Goal: Transaction & Acquisition: Purchase product/service

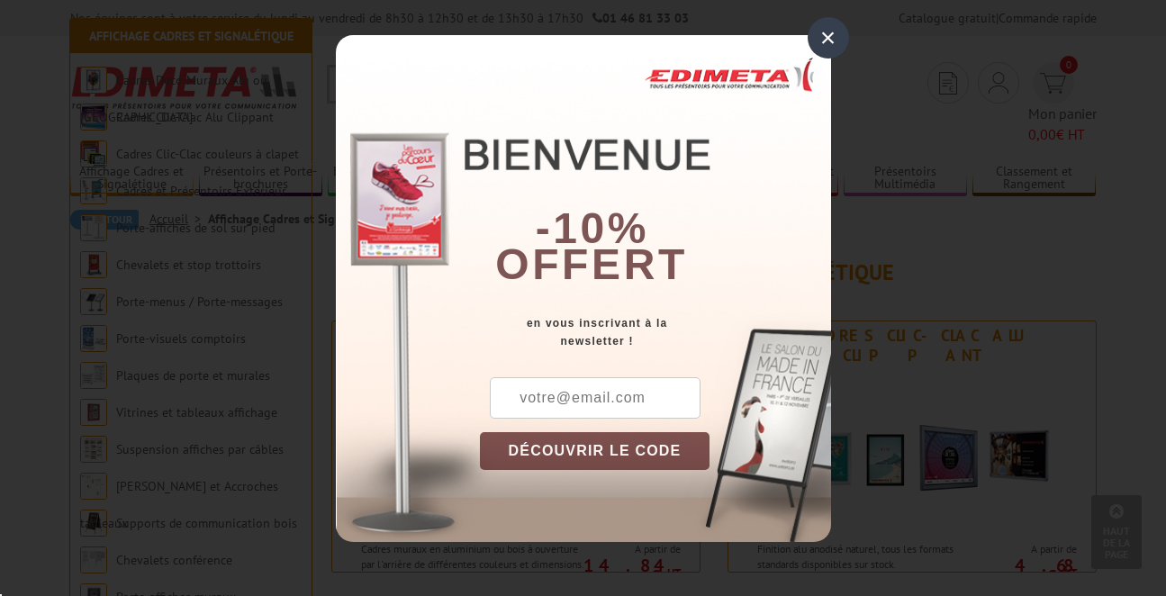
scroll to position [450, 0]
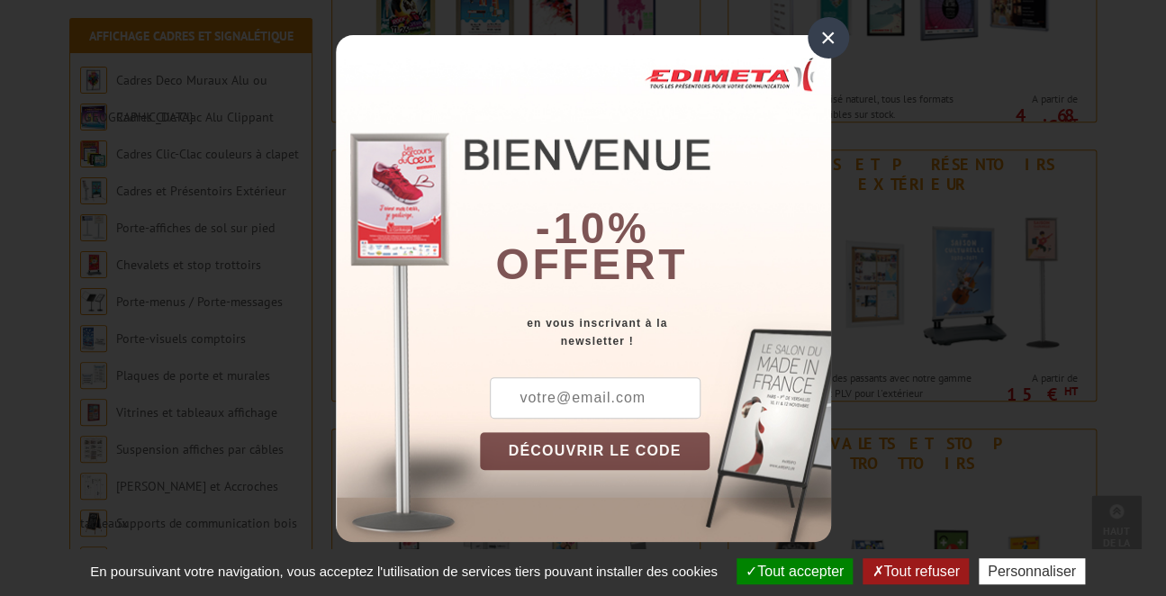
click at [829, 35] on div "×" at bounding box center [828, 37] width 41 height 41
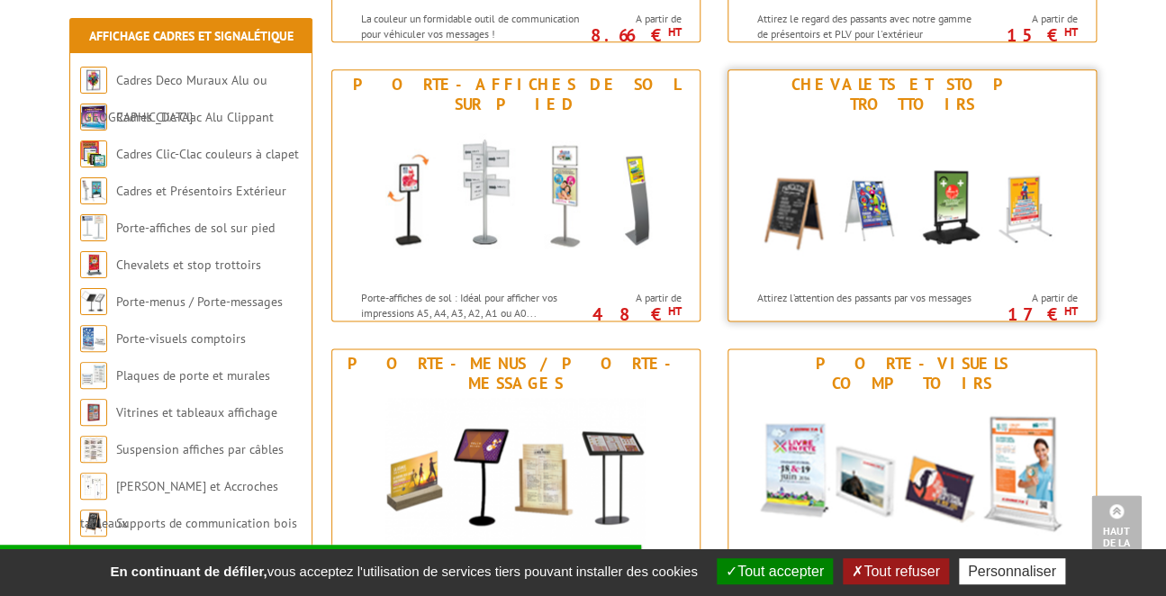
scroll to position [811, 0]
click at [870, 74] on div "Chevalets et stop trottoirs" at bounding box center [912, 94] width 358 height 40
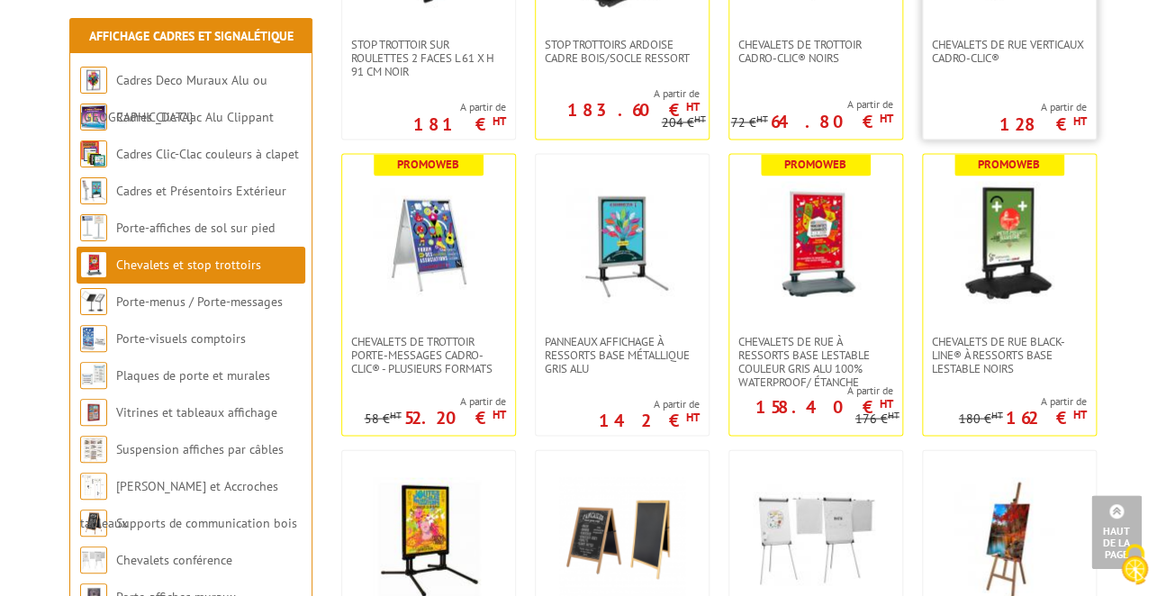
scroll to position [1171, 0]
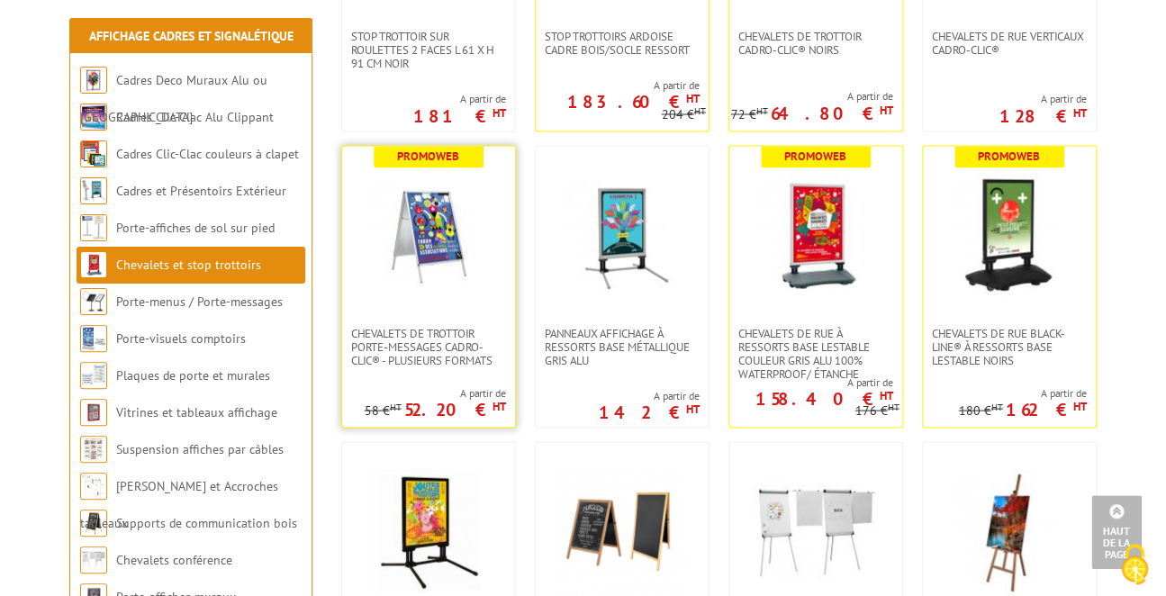
click at [435, 239] on img at bounding box center [429, 236] width 126 height 126
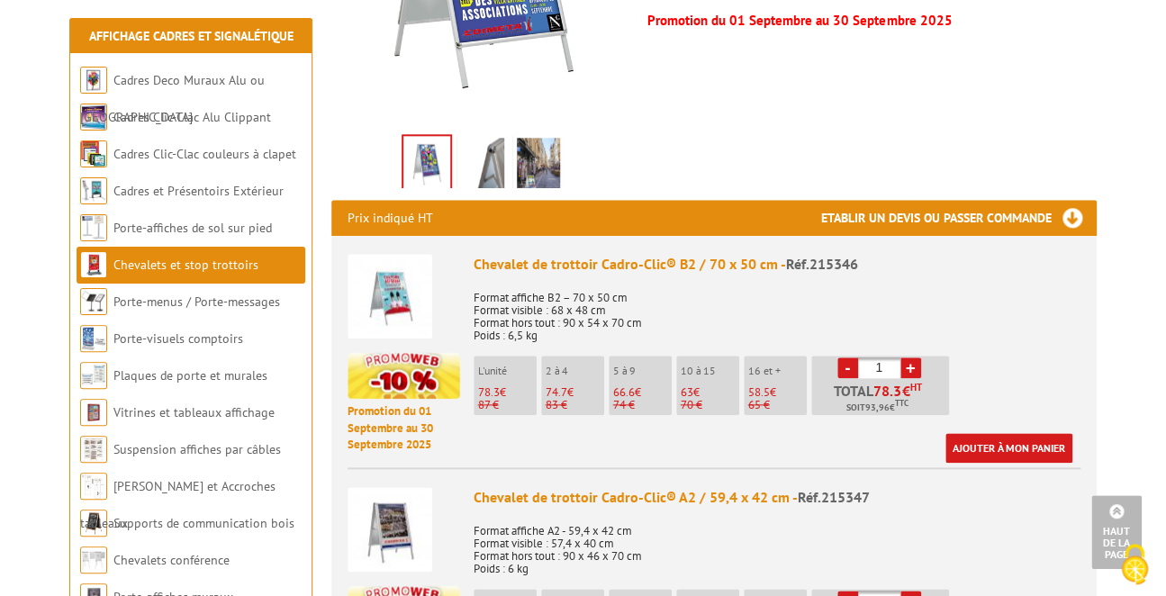
scroll to position [630, 0]
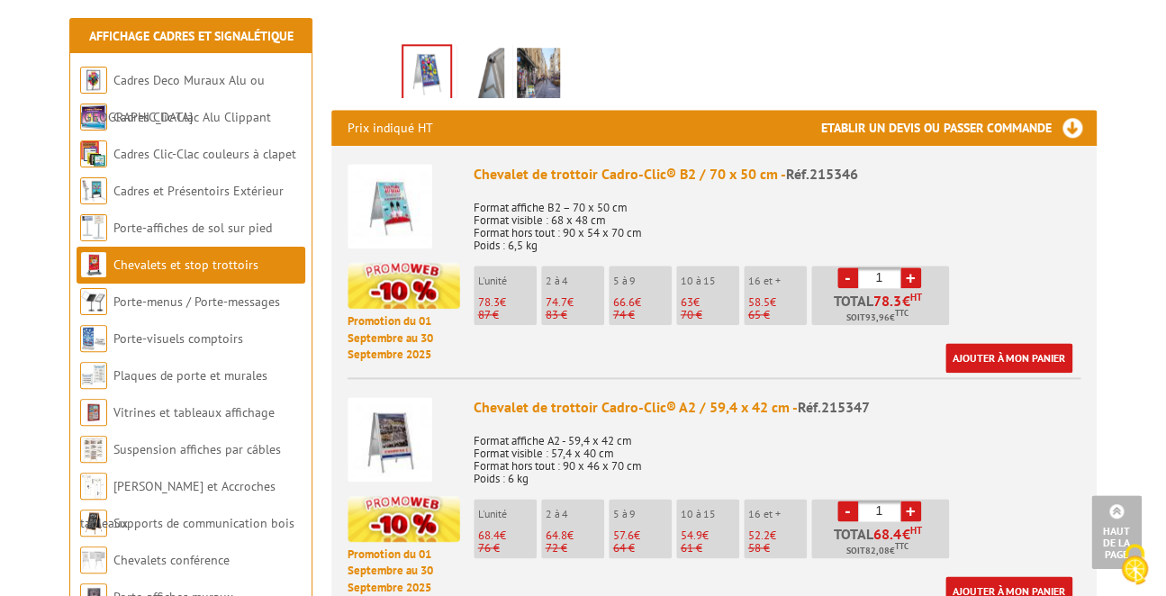
click at [396, 178] on img at bounding box center [390, 206] width 85 height 85
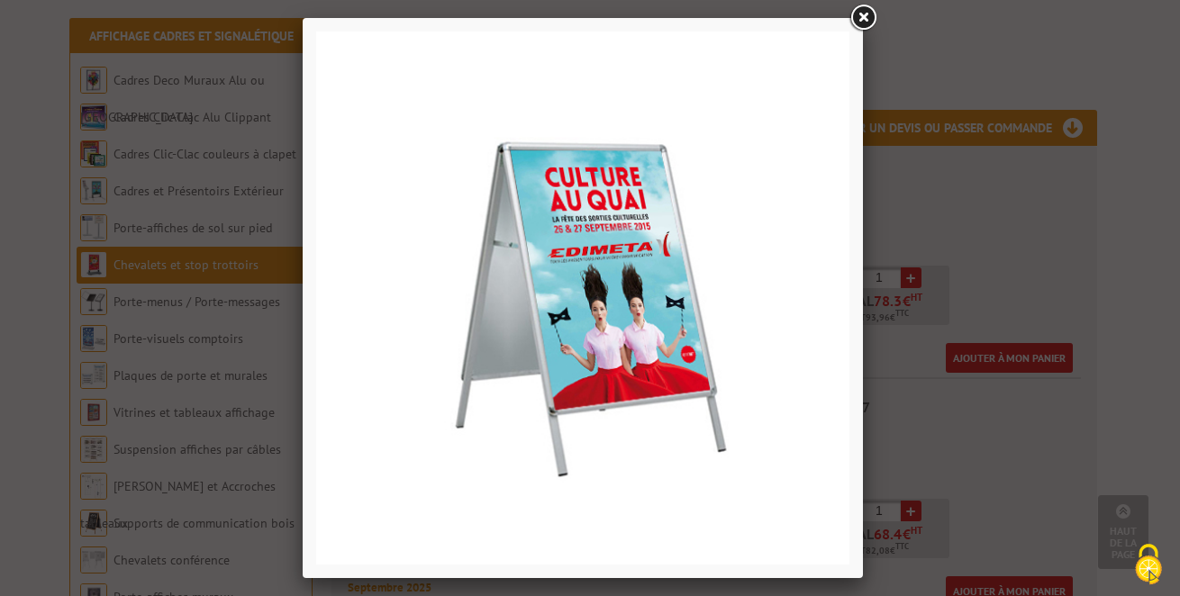
click at [863, 17] on link at bounding box center [863, 18] width 32 height 32
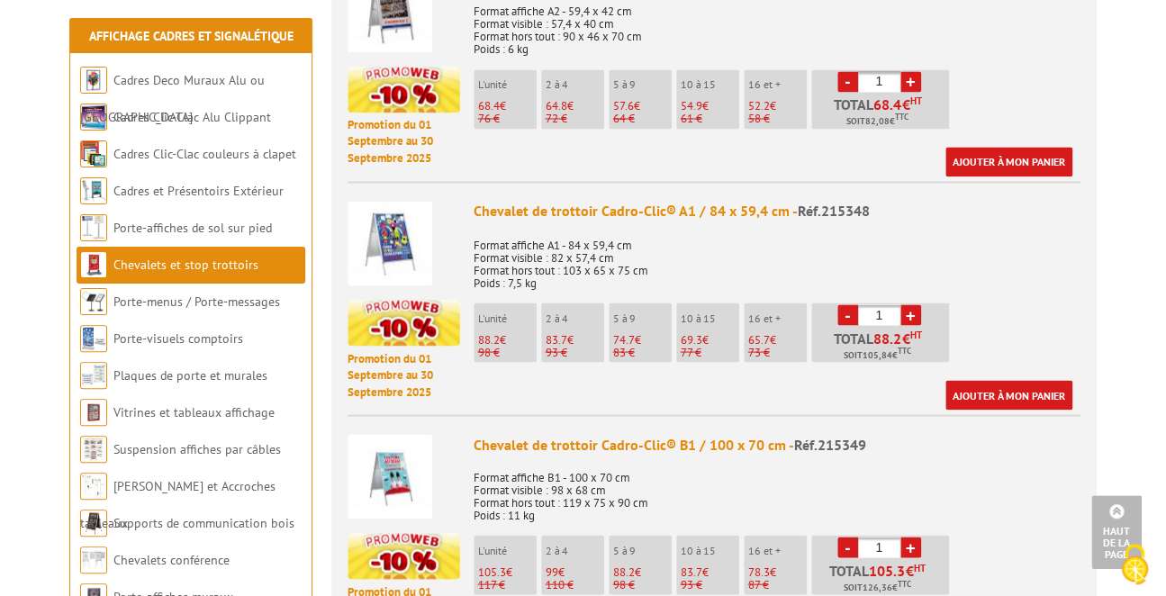
scroll to position [1081, 0]
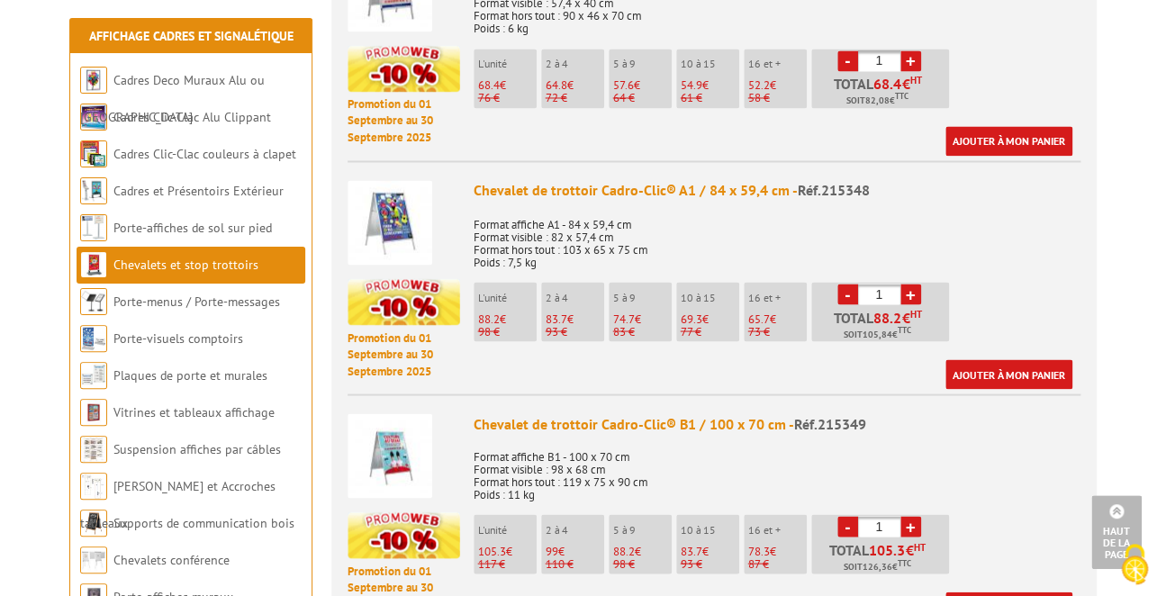
click at [395, 185] on img at bounding box center [390, 222] width 85 height 85
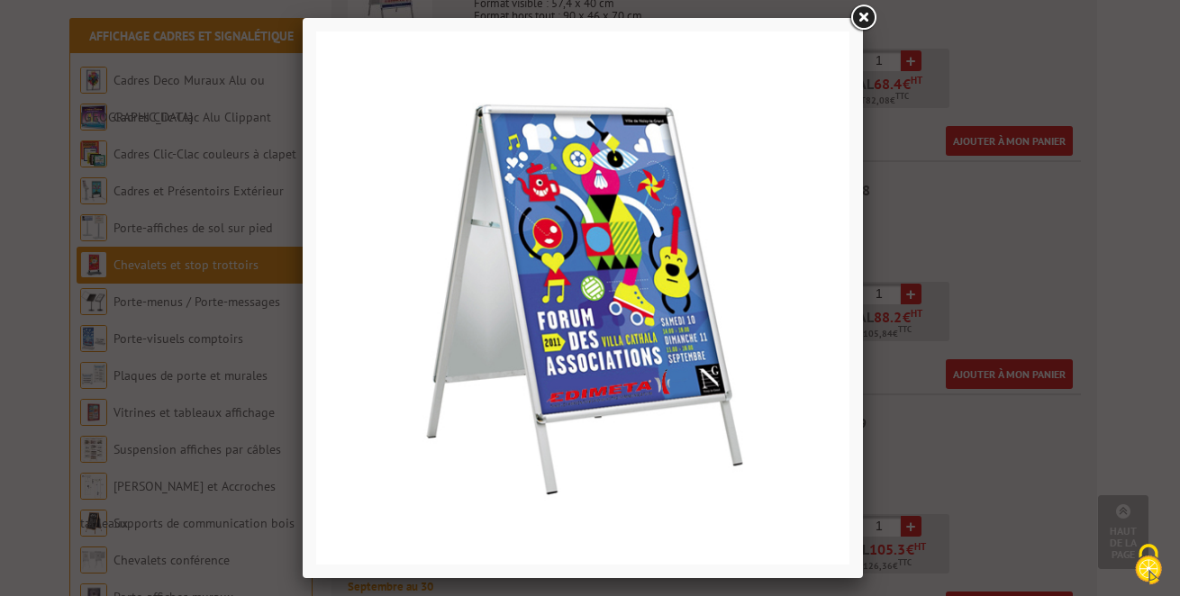
click at [857, 14] on link at bounding box center [863, 18] width 32 height 32
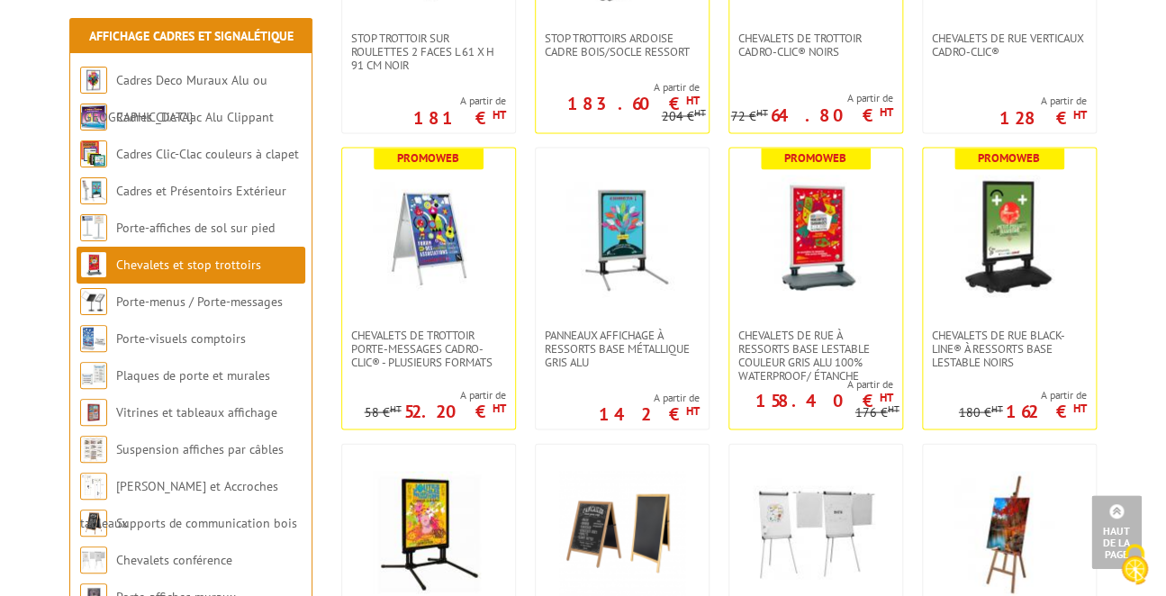
scroll to position [1171, 0]
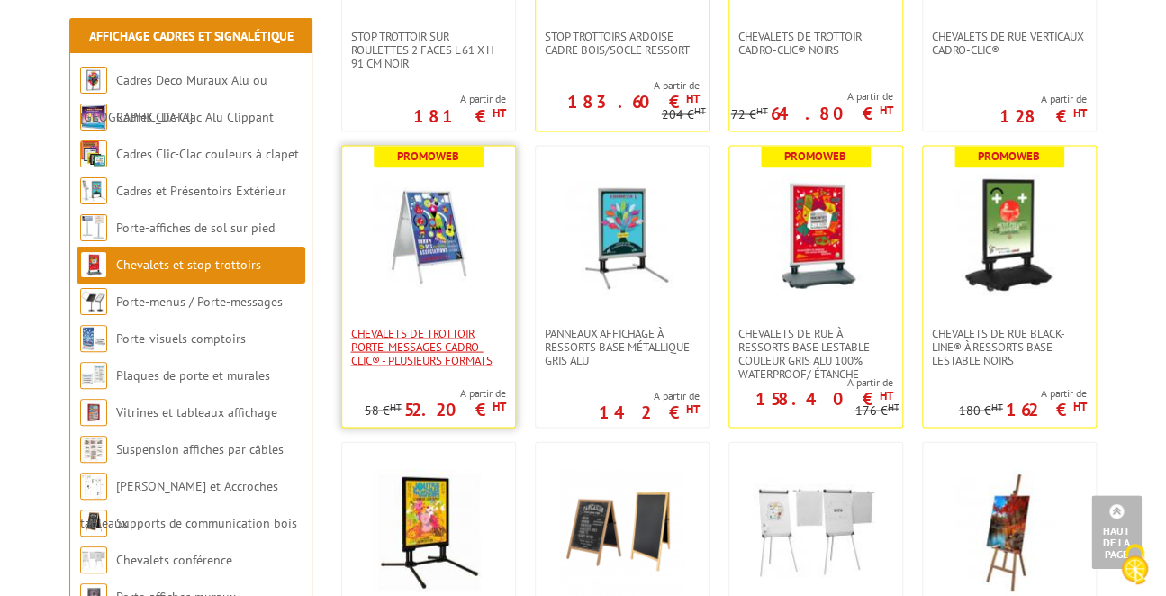
click at [421, 354] on span "Chevalets de trottoir porte-messages Cadro-Clic® - Plusieurs formats" at bounding box center [428, 346] width 155 height 41
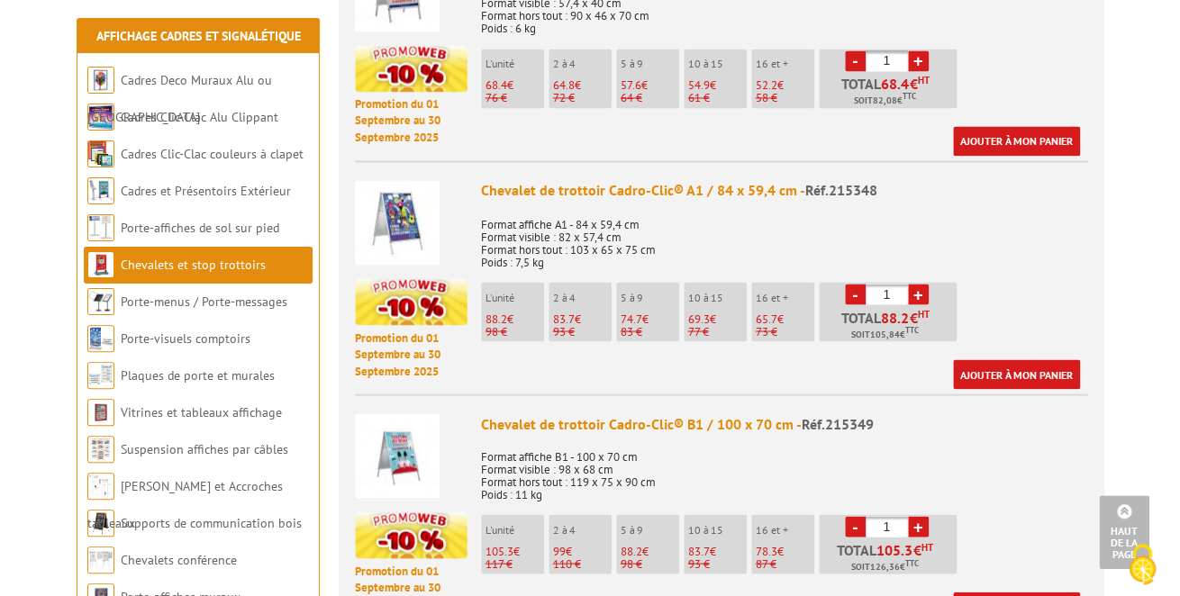
scroll to position [991, 0]
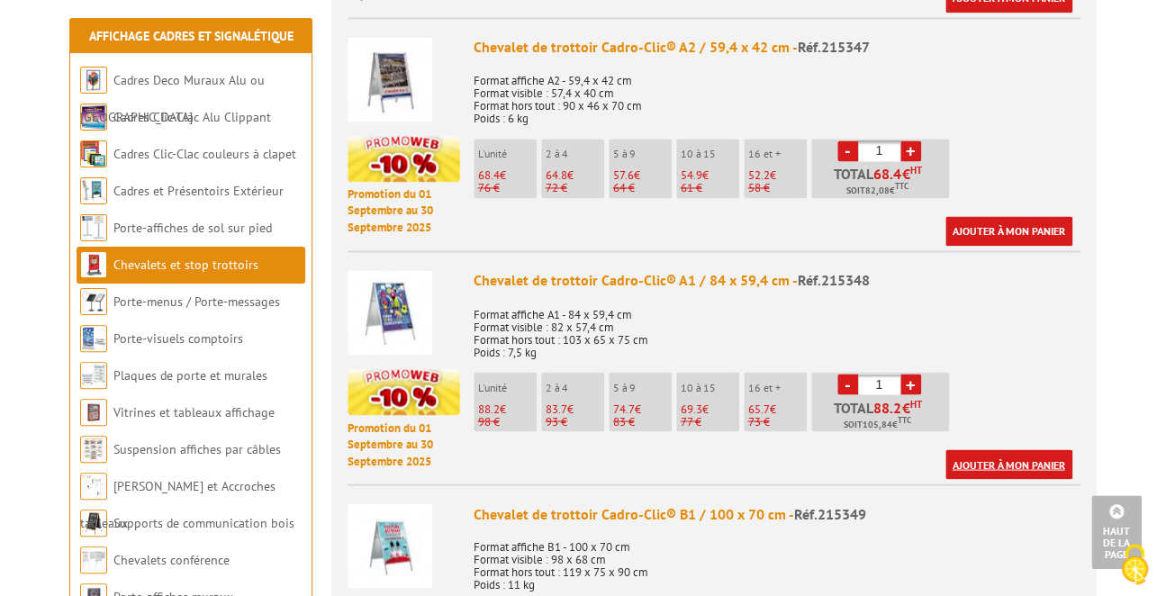
click at [1030, 449] on link "Ajouter à mon panier" at bounding box center [1009, 464] width 127 height 30
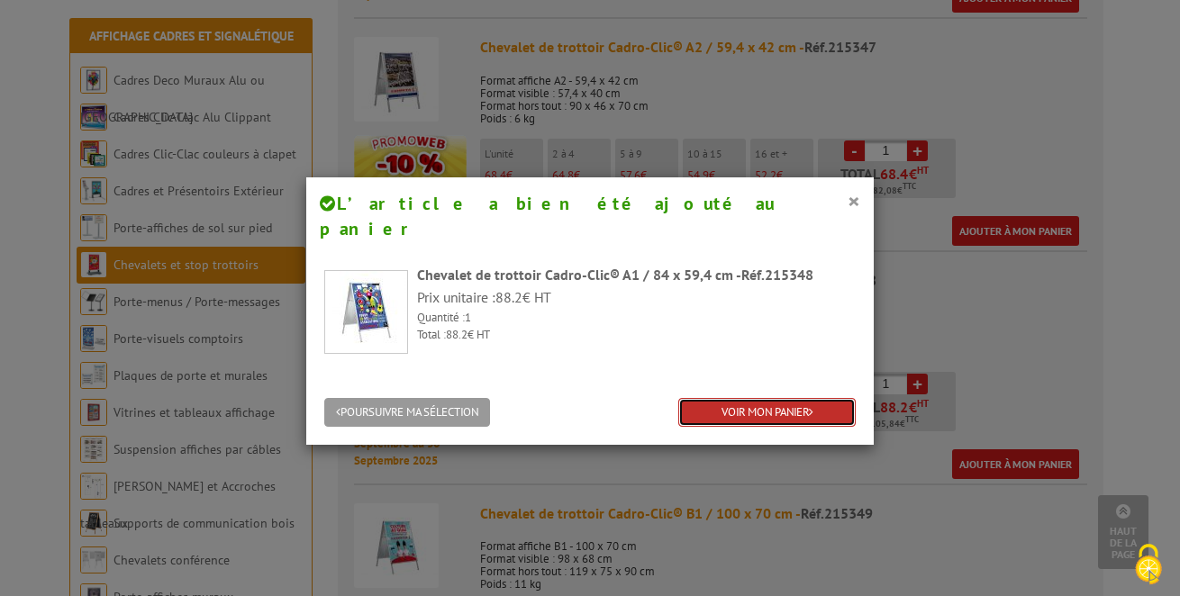
click at [737, 398] on link "VOIR MON PANIER" at bounding box center [766, 413] width 177 height 30
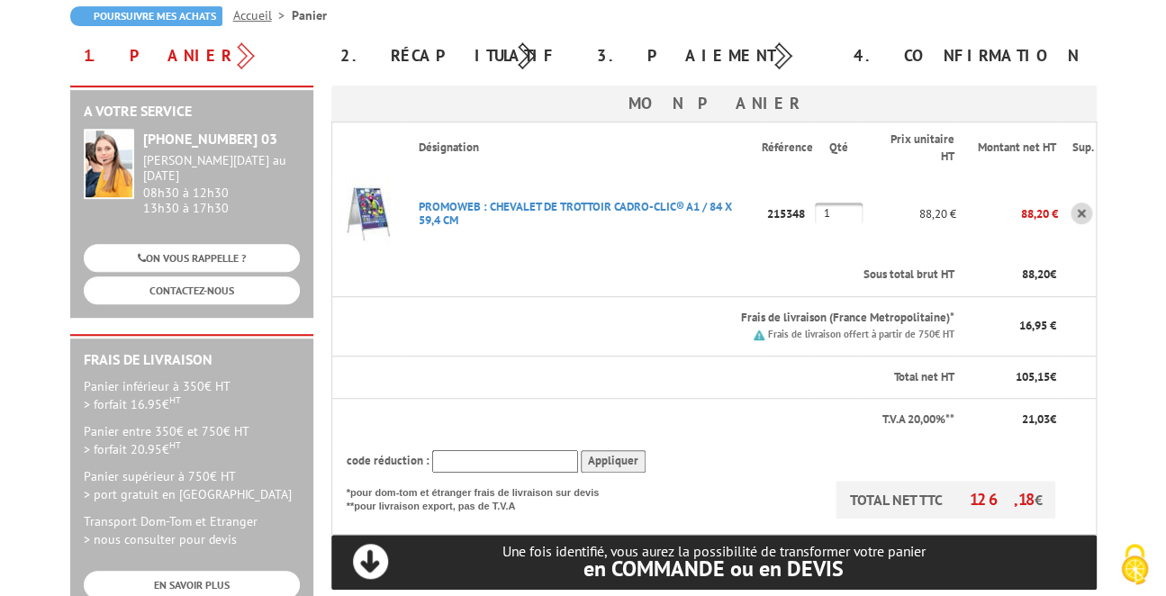
scroll to position [180, 0]
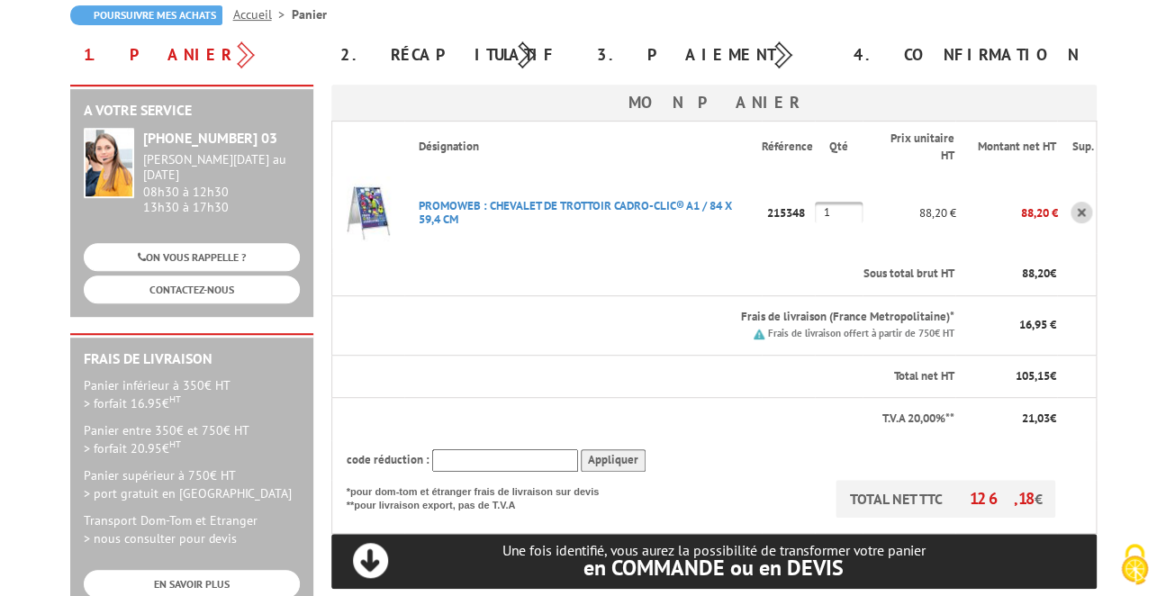
click at [544, 458] on input "text" at bounding box center [505, 460] width 146 height 23
click at [618, 458] on input "Appliquer" at bounding box center [613, 460] width 65 height 23
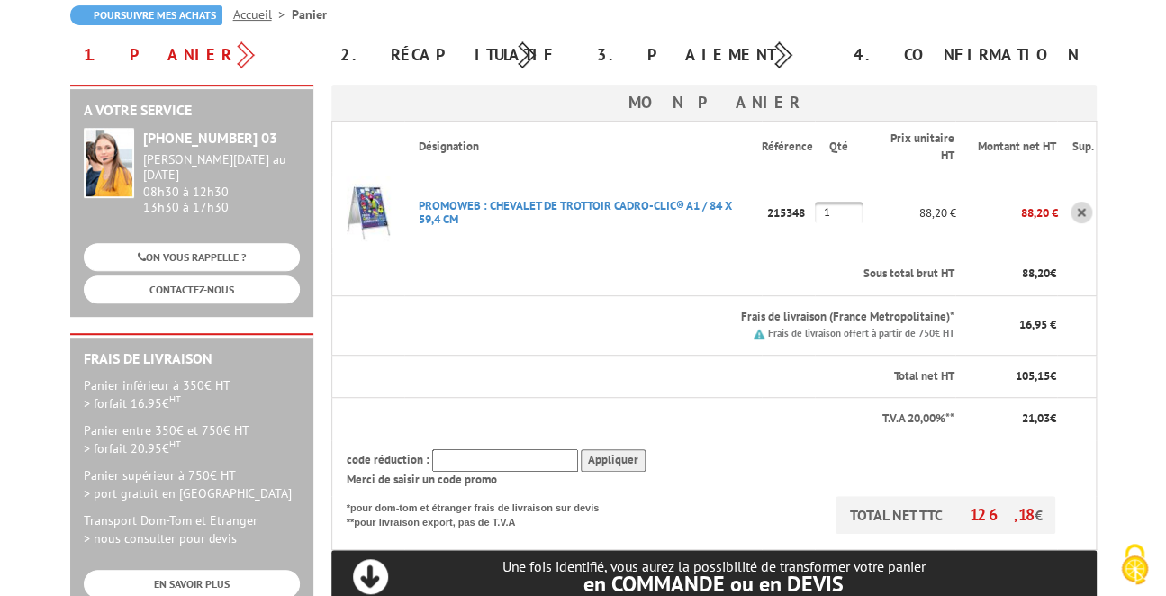
click at [618, 458] on input "Appliquer" at bounding box center [613, 460] width 65 height 23
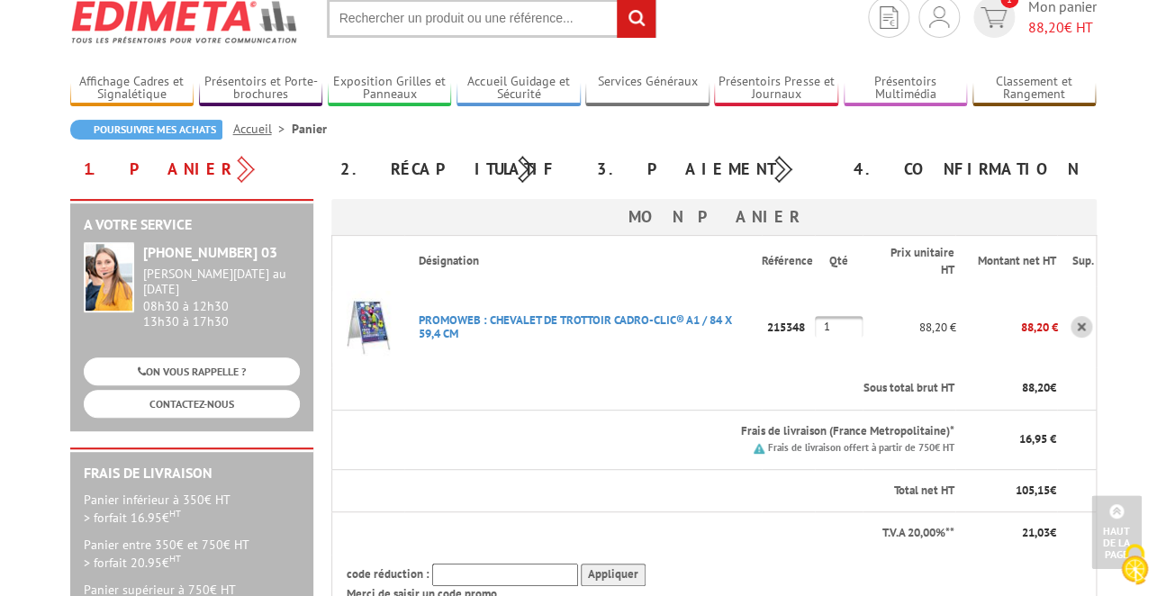
scroll to position [0, 0]
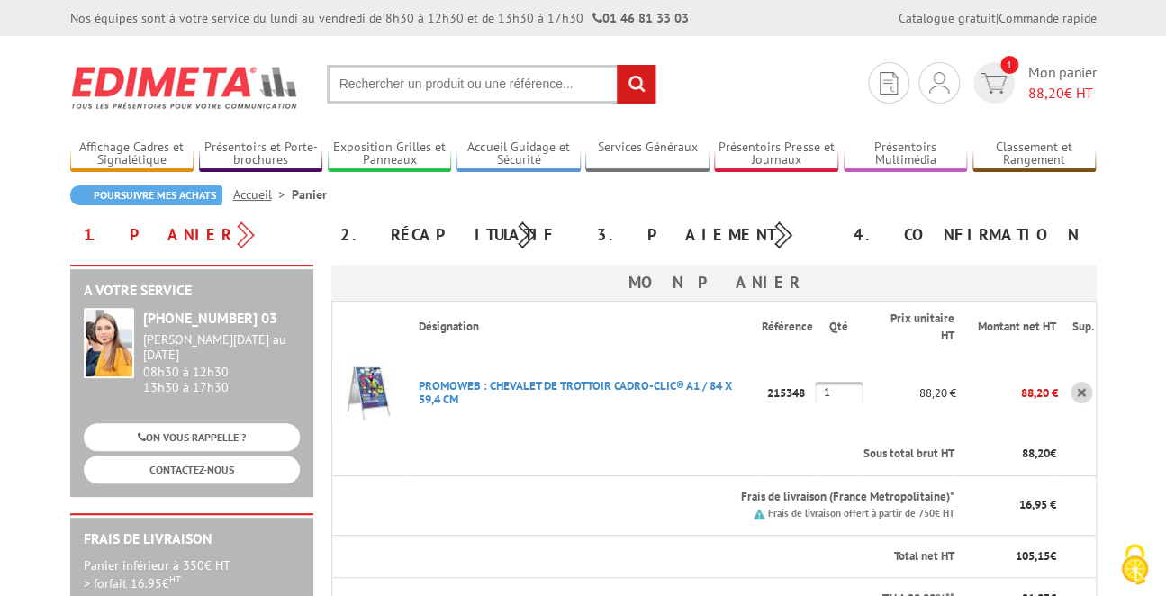
click at [443, 85] on input "text" at bounding box center [492, 84] width 330 height 39
type input "destructeur document"
click at [642, 71] on input "rechercher" at bounding box center [636, 84] width 39 height 39
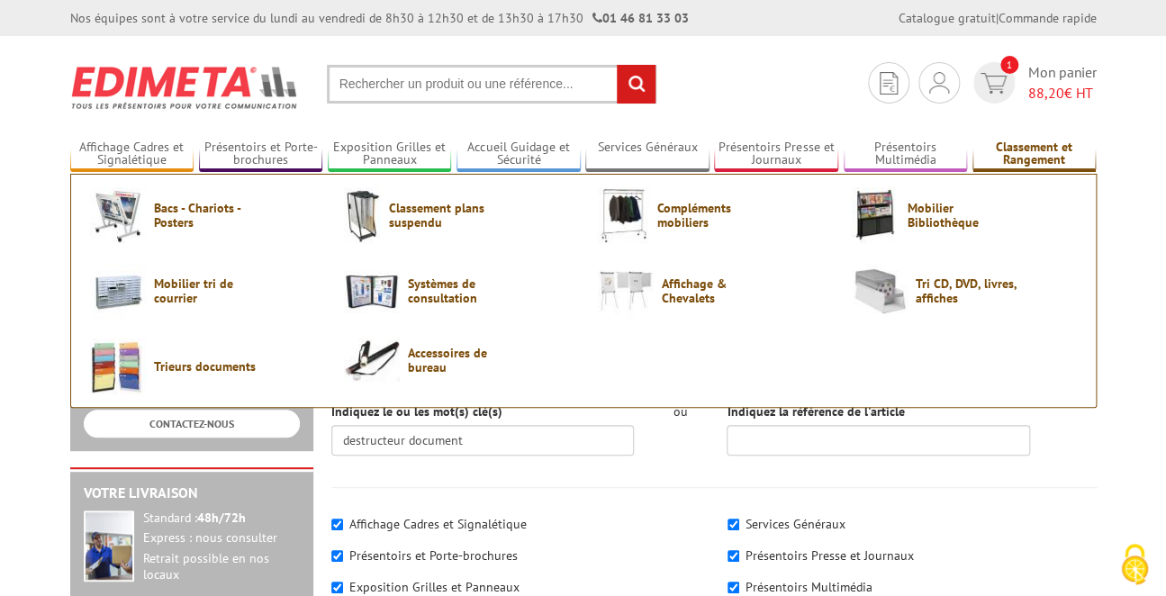
click at [1026, 150] on link "Classement et Rangement" at bounding box center [1035, 155] width 124 height 30
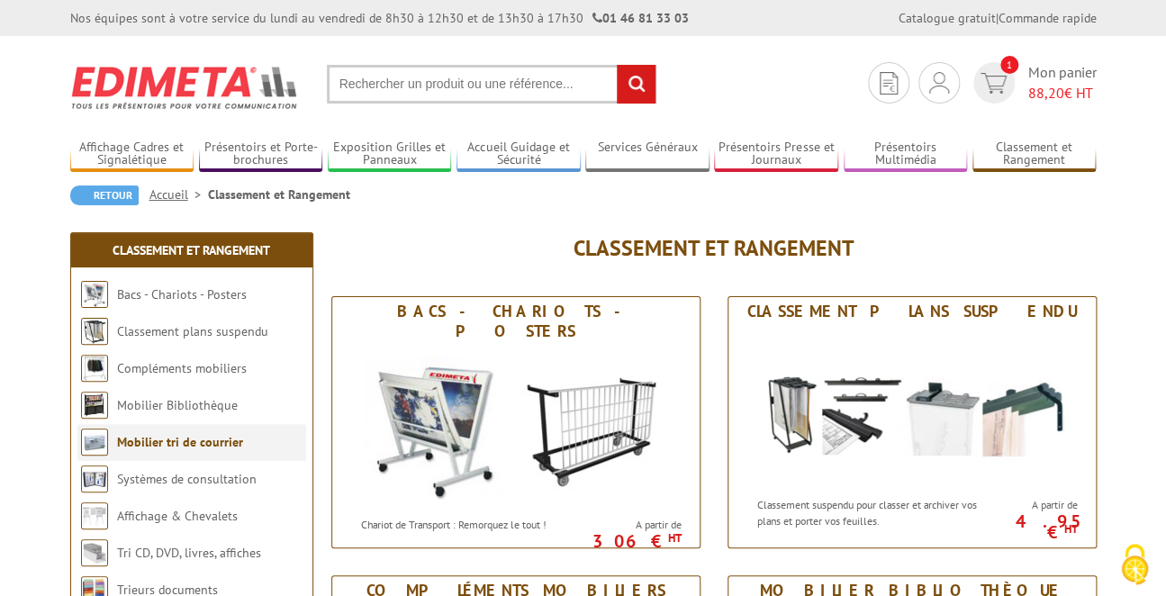
click at [216, 436] on link "Mobilier tri de courrier" at bounding box center [180, 442] width 126 height 16
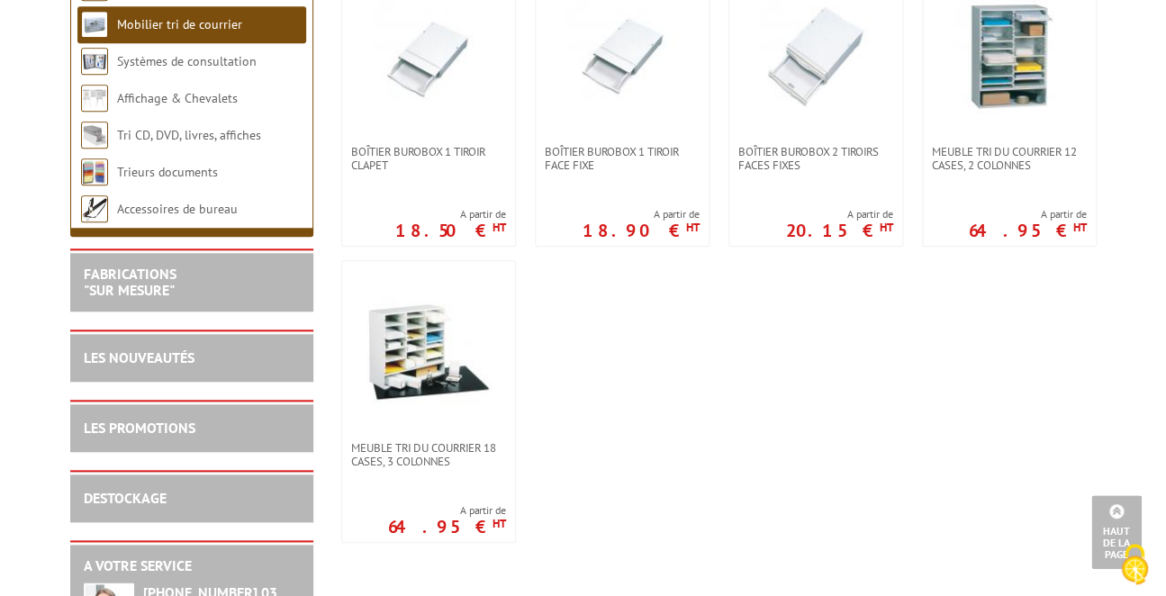
scroll to position [450, 0]
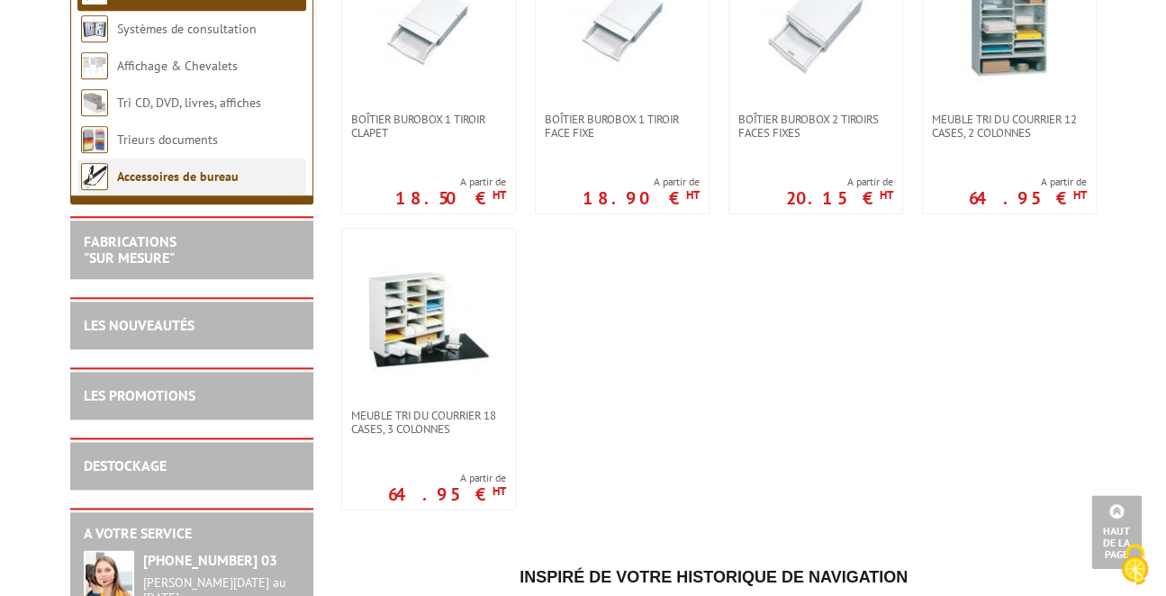
click at [174, 161] on li "Accessoires de bureau" at bounding box center [191, 177] width 229 height 37
click at [180, 176] on link "Accessoires de bureau" at bounding box center [178, 176] width 122 height 16
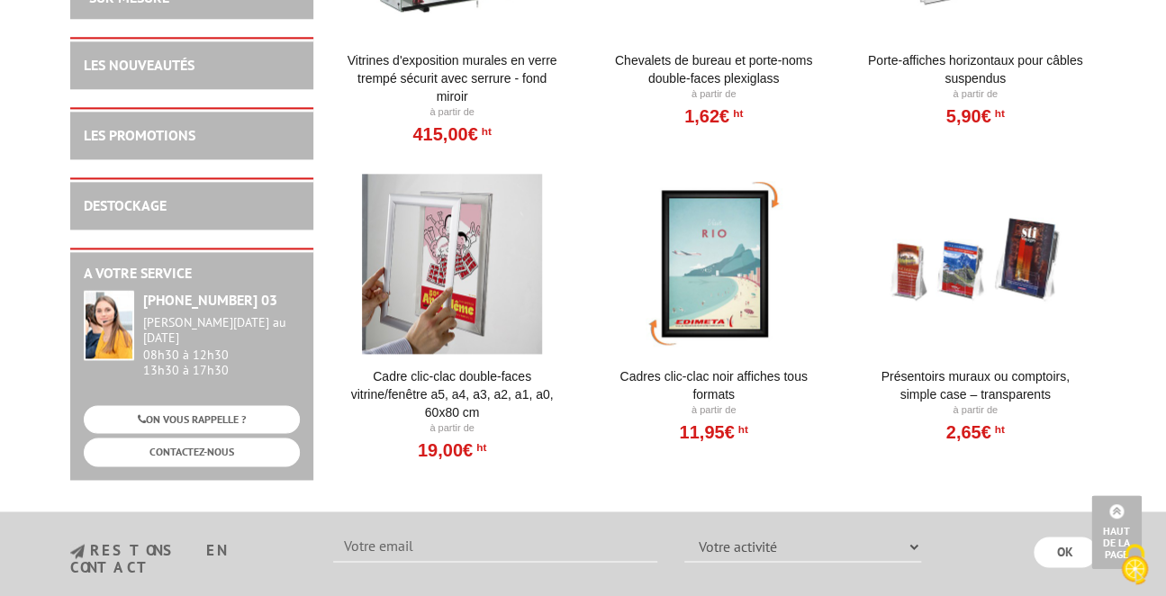
scroll to position [3332, 0]
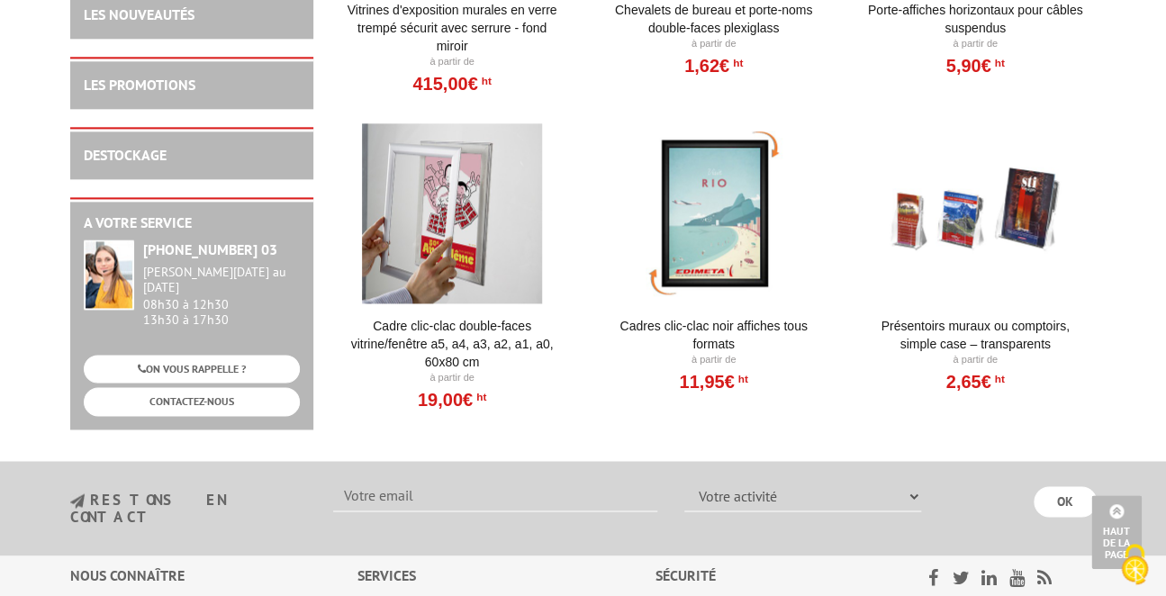
click at [739, 249] on div at bounding box center [714, 213] width 222 height 180
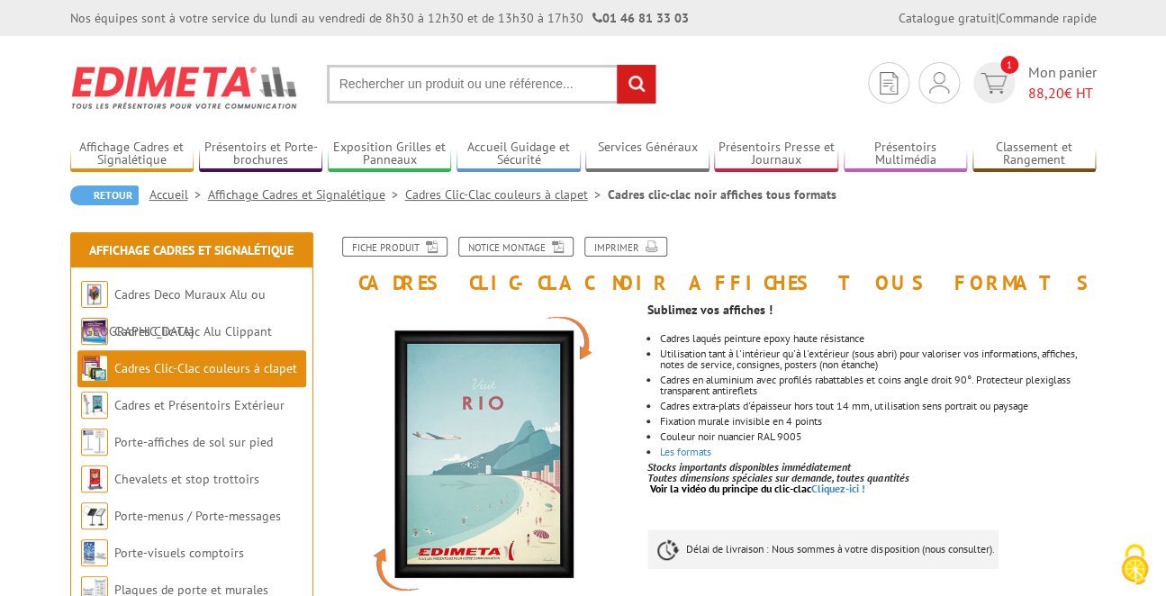
click at [356, 80] on input "text" at bounding box center [492, 84] width 330 height 39
click at [340, 80] on input "text" at bounding box center [492, 84] width 330 height 39
click at [460, 88] on input "text" at bounding box center [492, 84] width 330 height 39
click at [1033, 74] on span "Mon panier 88,20 € HT" at bounding box center [1063, 82] width 68 height 41
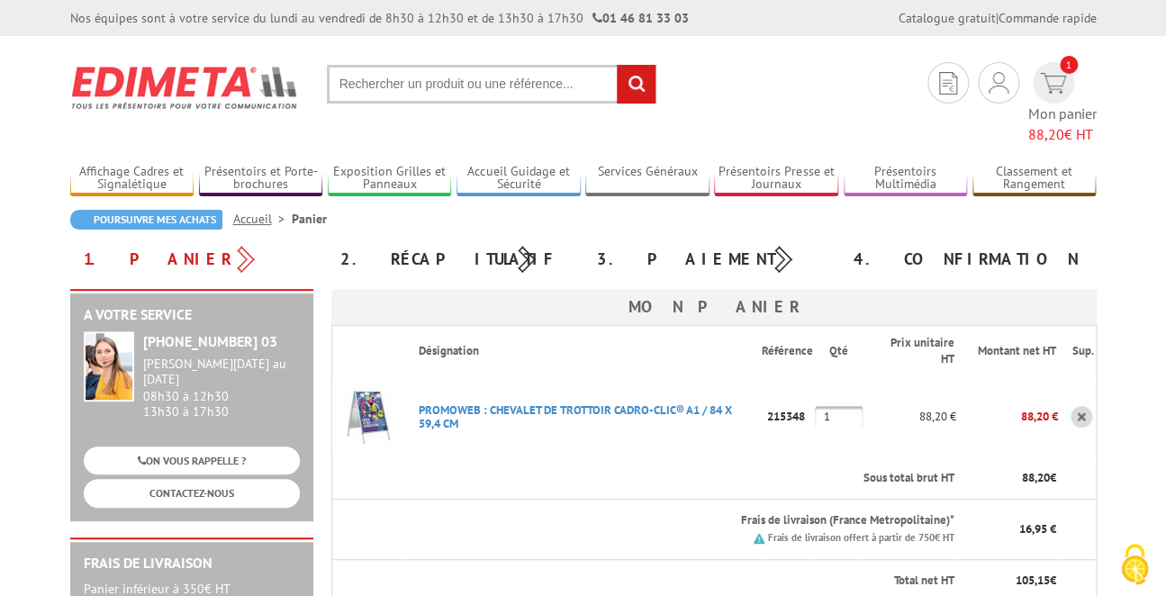
click at [412, 88] on input "text" at bounding box center [492, 84] width 330 height 39
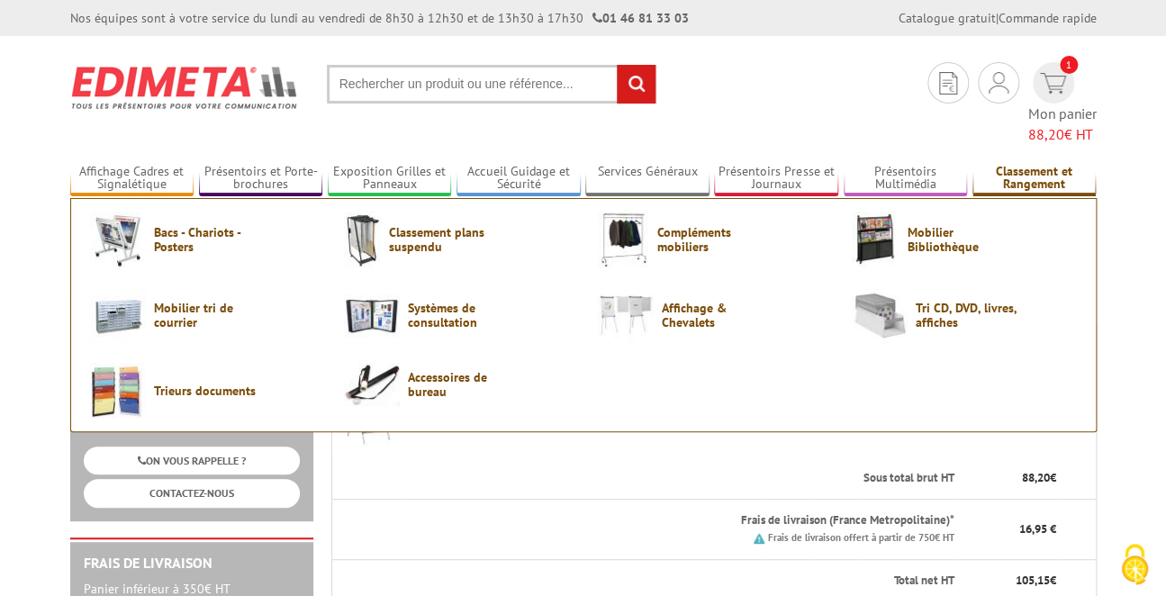
click at [1012, 164] on link "Classement et Rangement" at bounding box center [1035, 179] width 124 height 30
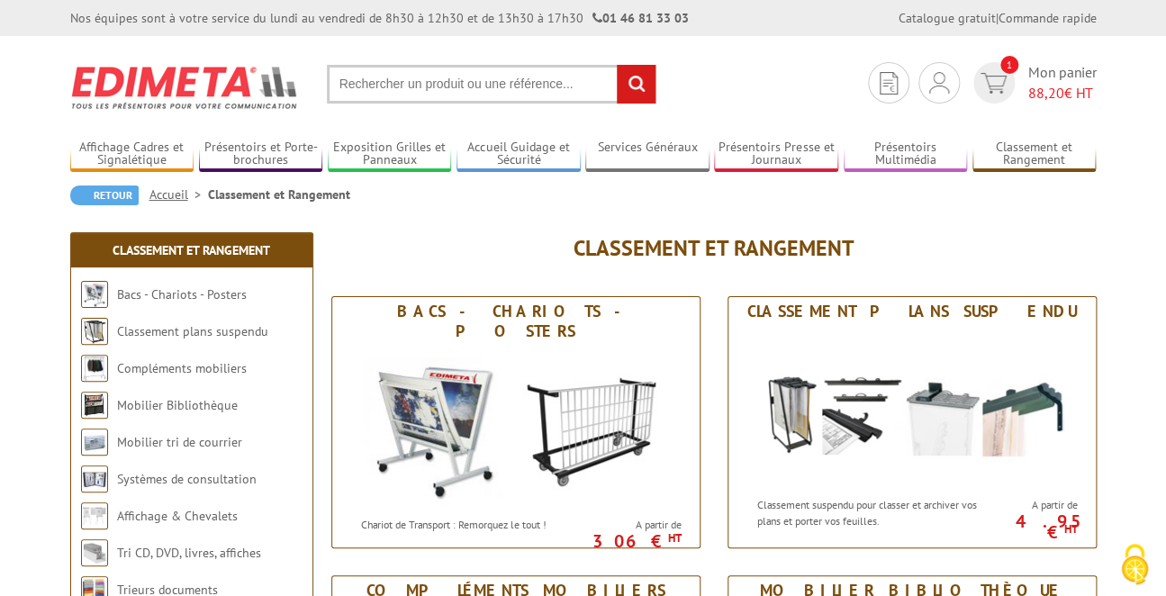
click at [360, 91] on input "text" at bounding box center [492, 84] width 330 height 39
click at [391, 89] on input "broyeur" at bounding box center [492, 84] width 330 height 39
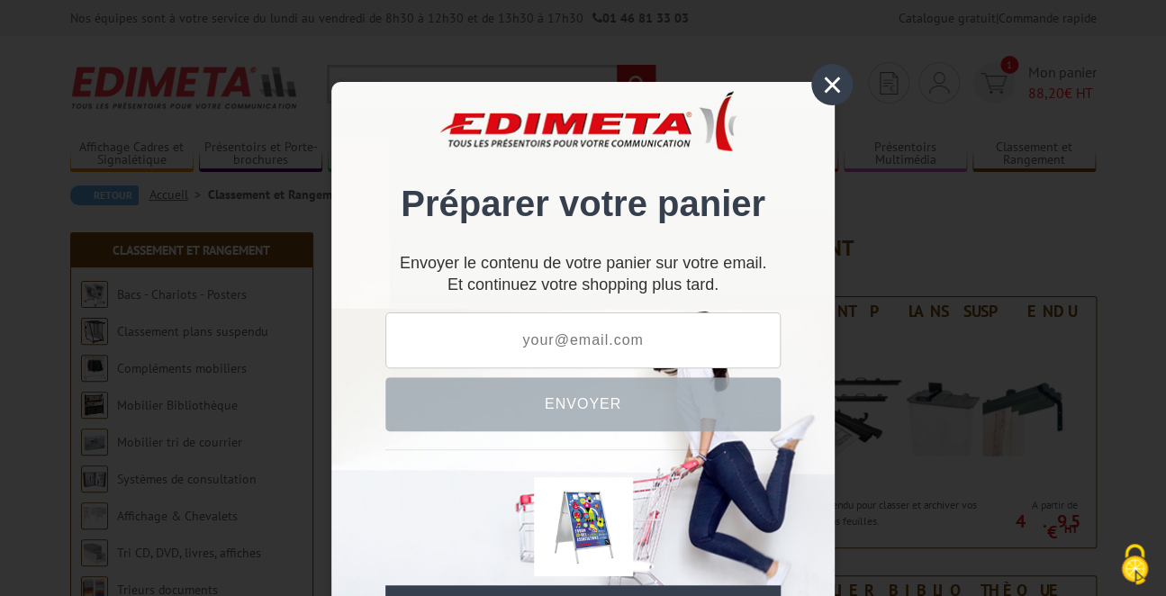
type input "broyeur"
click at [838, 78] on div "×" at bounding box center [831, 84] width 41 height 41
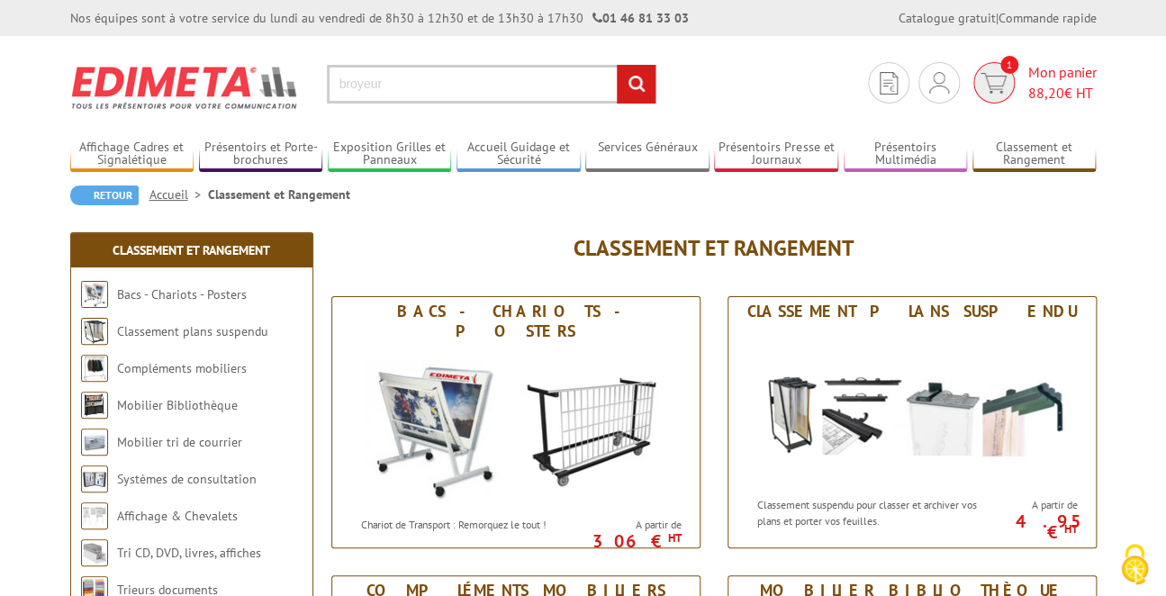
click at [1054, 65] on span "Mon panier 88,20 € HT" at bounding box center [1063, 82] width 68 height 41
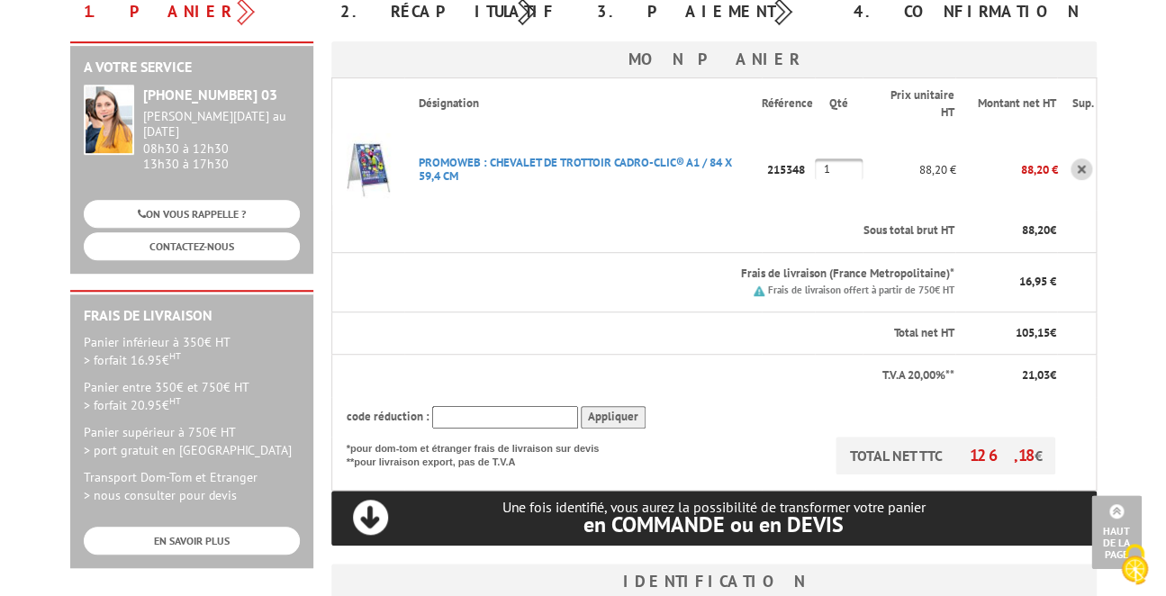
scroll to position [180, 0]
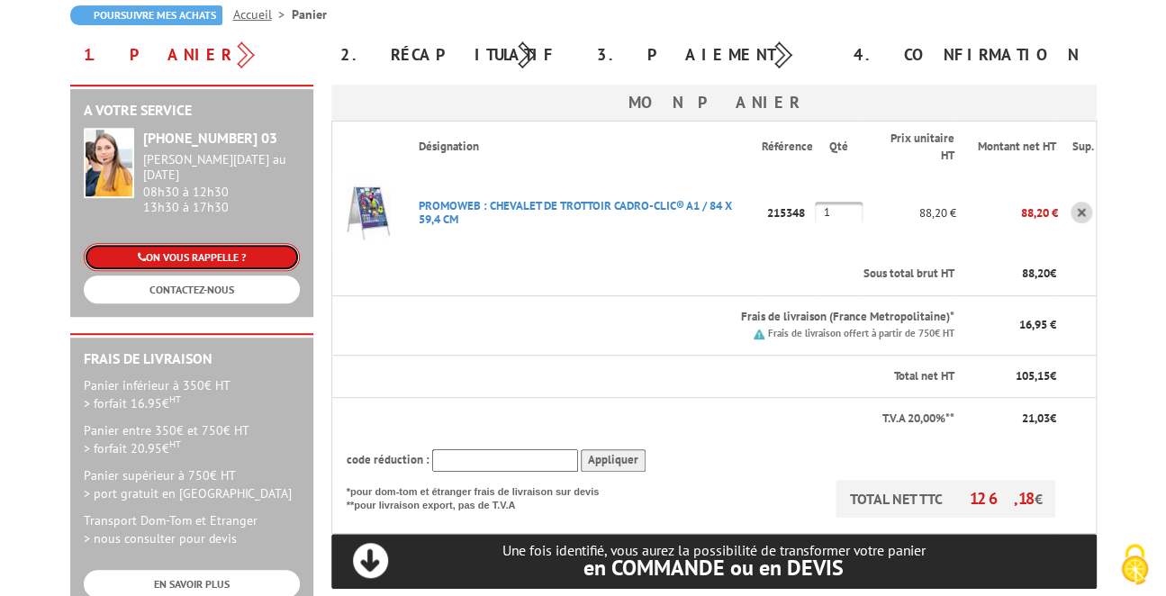
click at [176, 244] on link "ON VOUS RAPPELLE ?" at bounding box center [192, 257] width 216 height 28
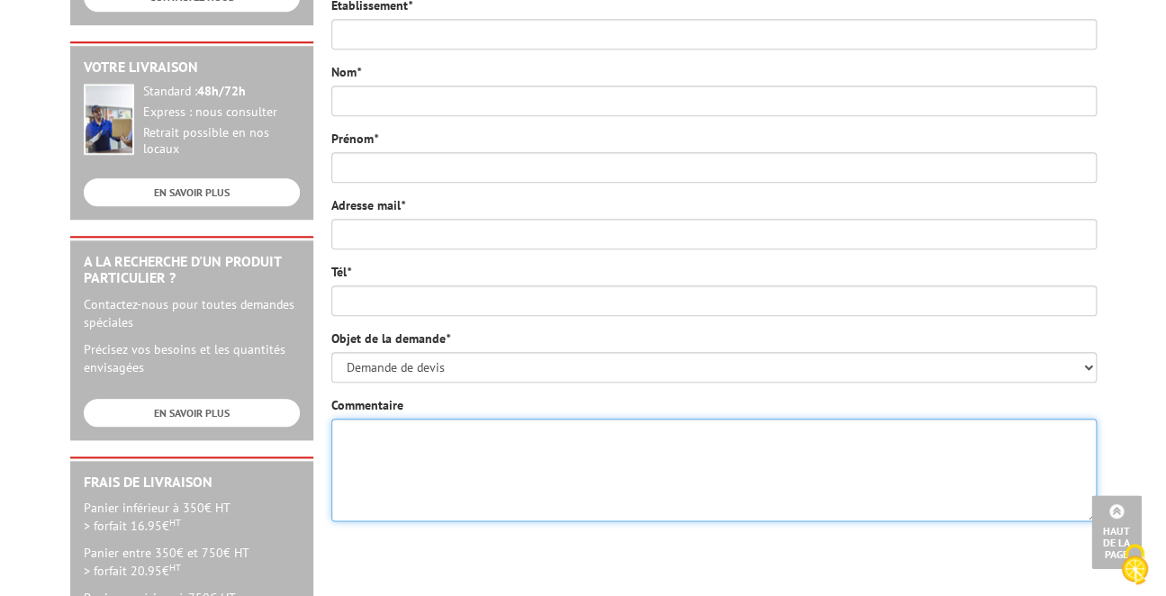
click at [382, 419] on textarea "Commentaire" at bounding box center [714, 470] width 766 height 103
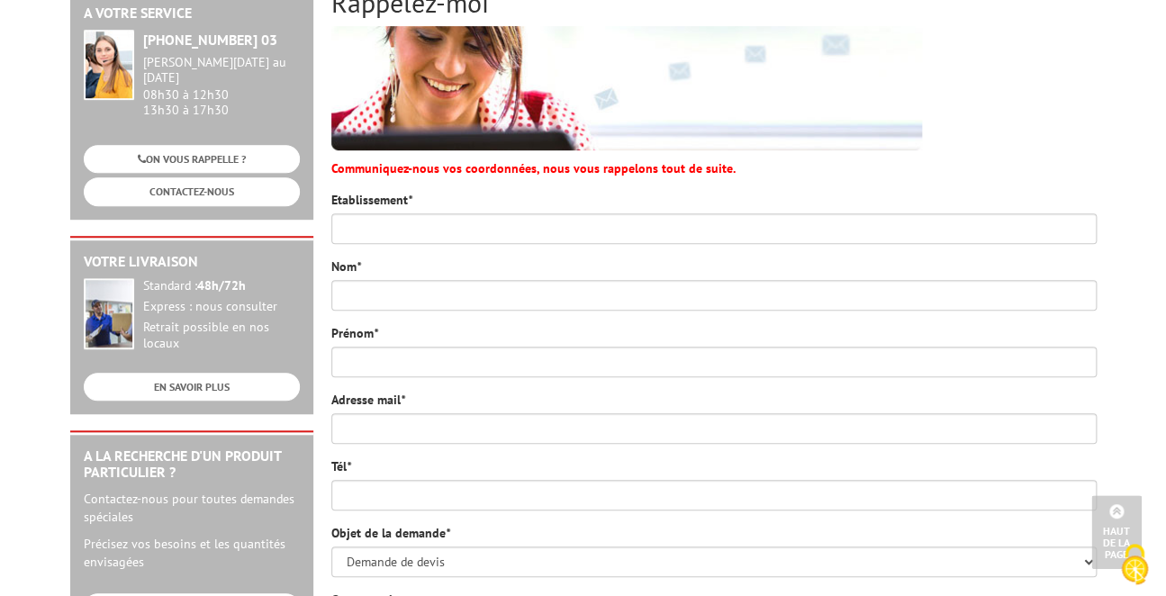
scroll to position [180, 0]
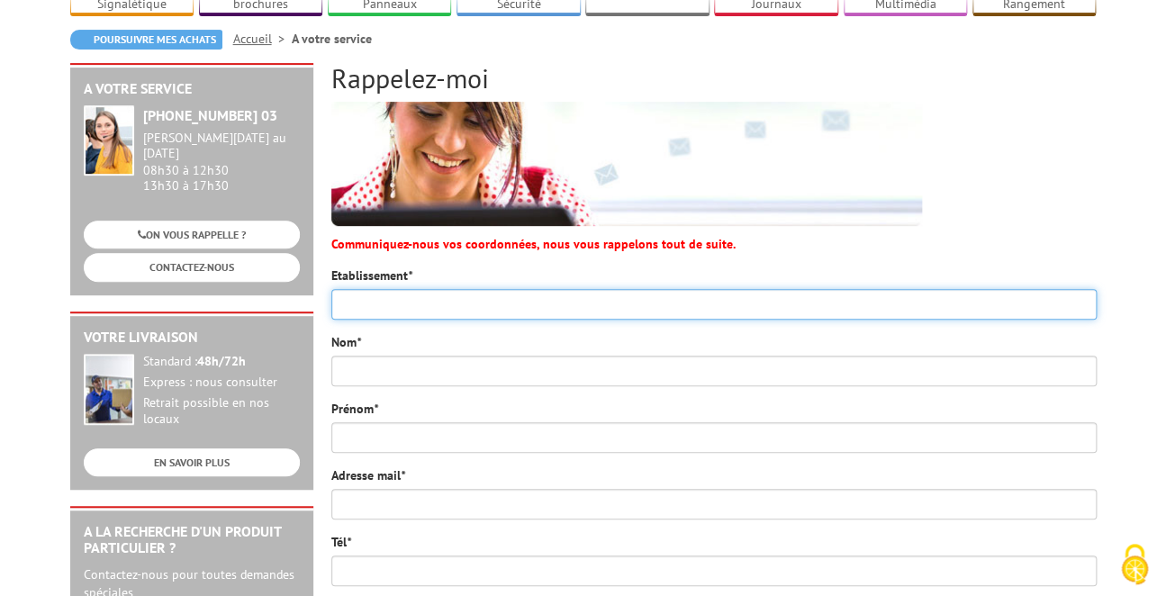
click at [363, 289] on input "Etablissement *" at bounding box center [714, 304] width 766 height 31
type input "m"
type input "MUTUELLE DE POITIERS ASSURANCES"
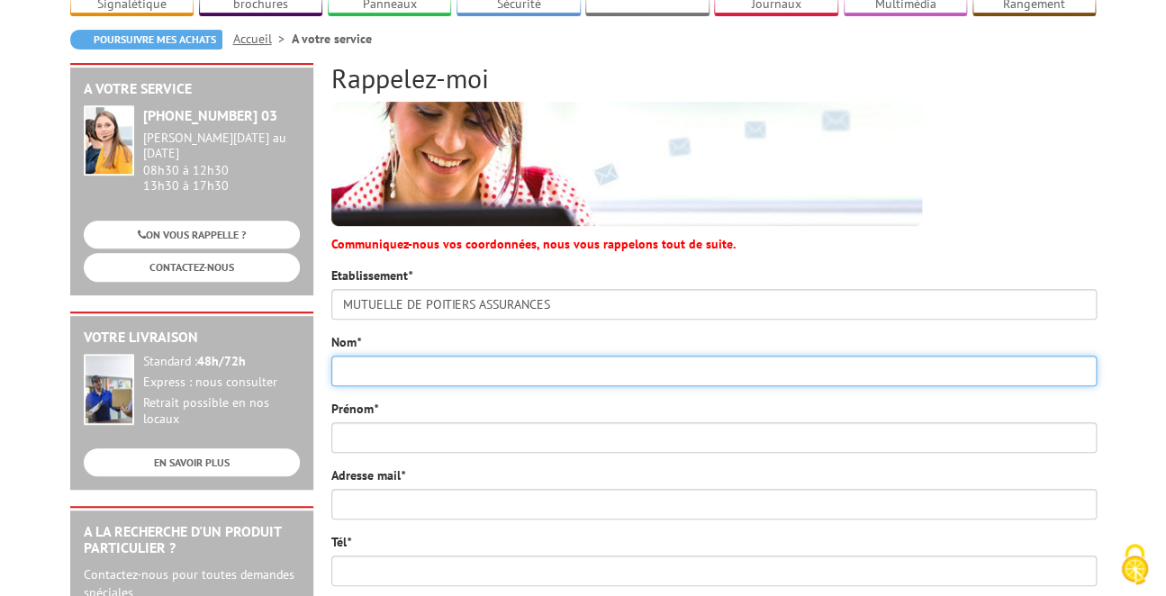
click at [337, 356] on input "Nom *" at bounding box center [714, 371] width 766 height 31
type input "ALONET"
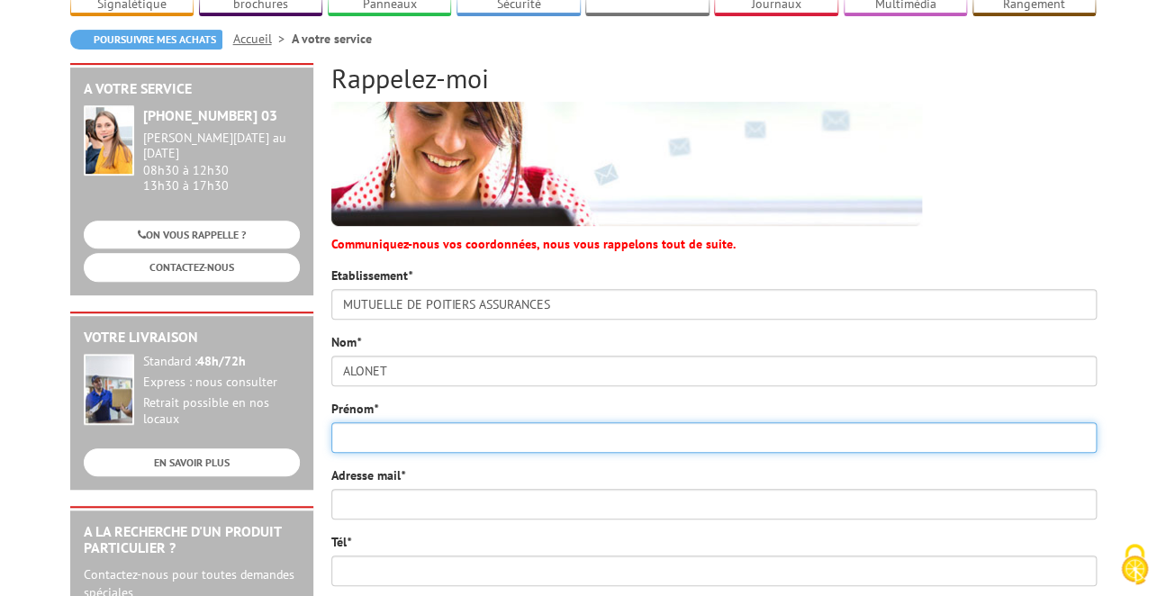
click at [348, 422] on input "Prénom *" at bounding box center [714, 437] width 766 height 31
type input "CORINNE"
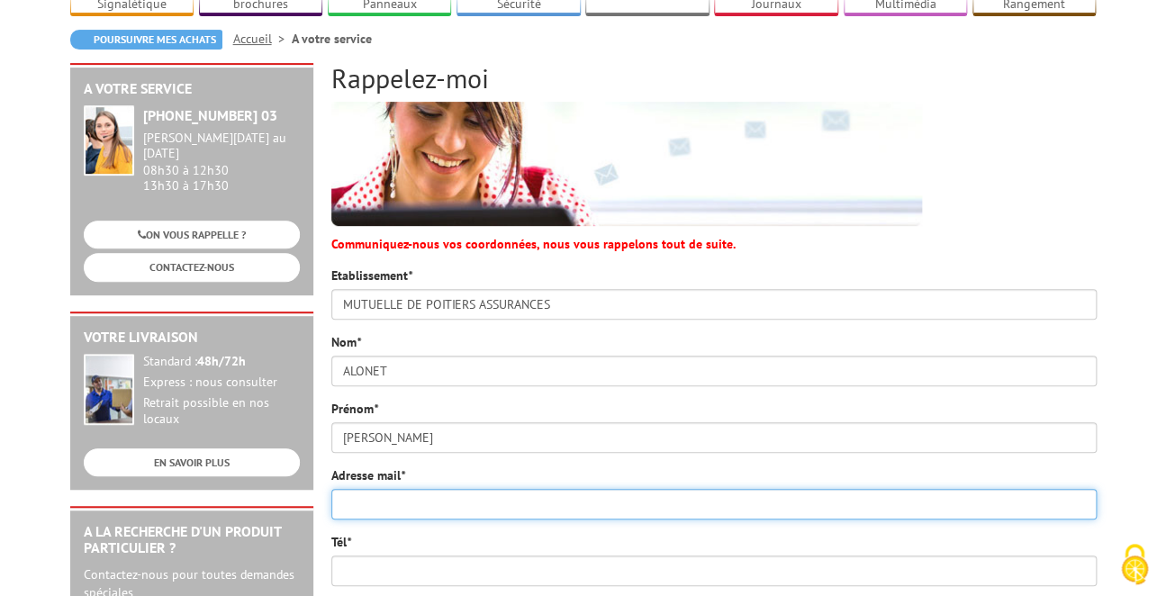
click at [380, 489] on input "Adresse mail *" at bounding box center [714, 504] width 766 height 31
type input "corinne.alonet@mutuelledepoitiers.fr"
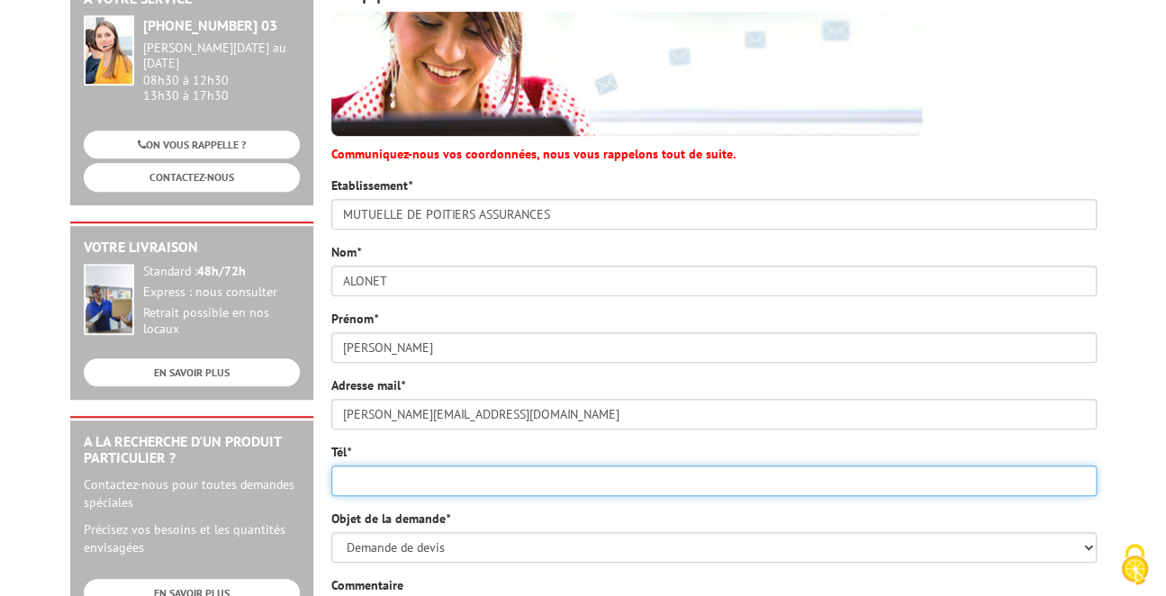
click at [383, 466] on input "Tél *" at bounding box center [714, 481] width 766 height 31
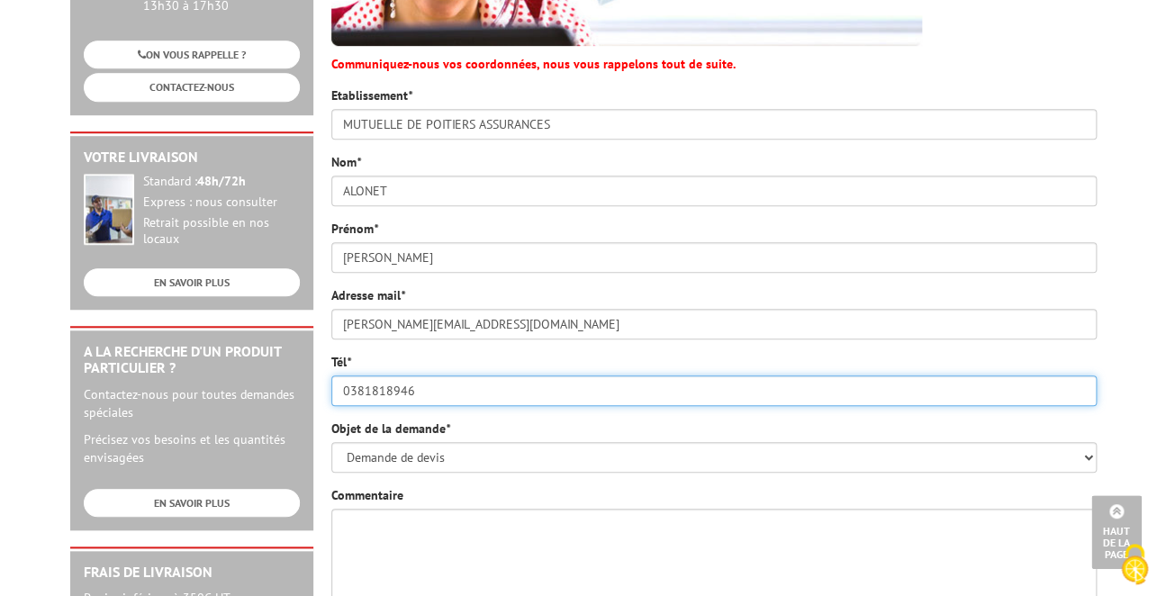
type input "0381818946"
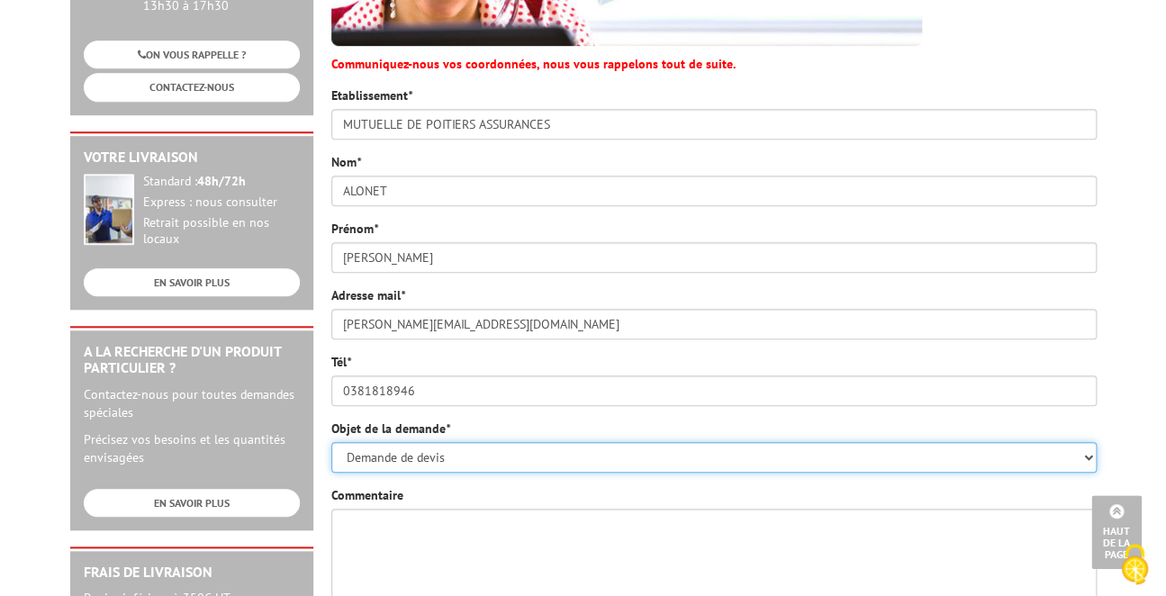
click at [1083, 442] on select "Demande de devis Informations produits Fabrications spéciales Réclamations Dupl…" at bounding box center [714, 457] width 766 height 31
select select "Autres…"
click at [331, 442] on select "Demande de devis Informations produits Fabrications spéciales Réclamations Dupl…" at bounding box center [714, 457] width 766 height 31
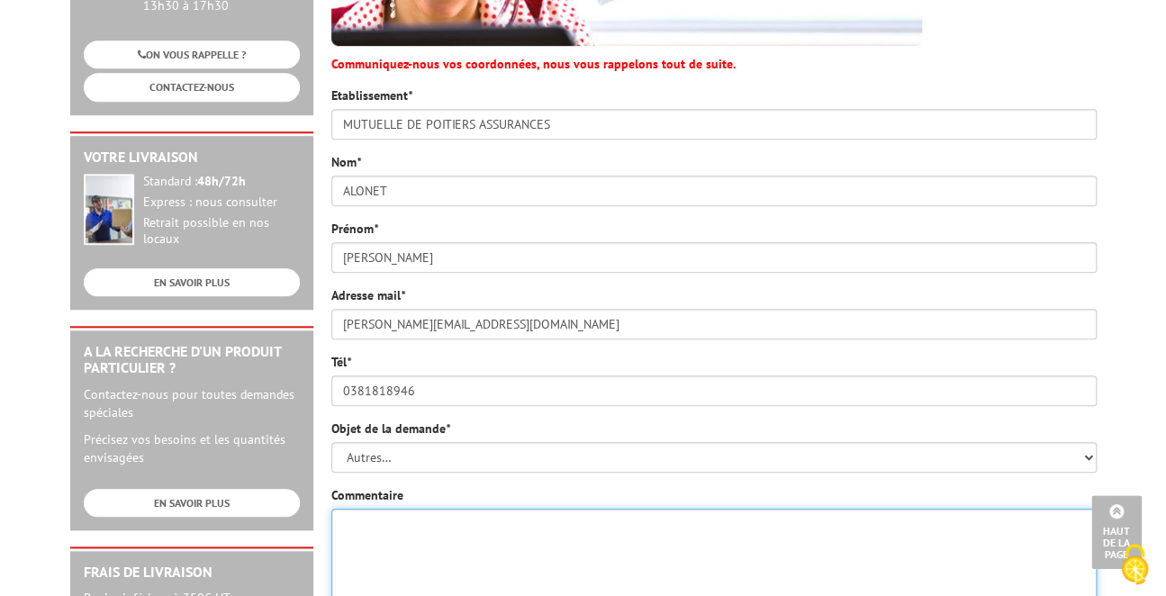
click at [385, 509] on textarea "Commentaire" at bounding box center [714, 560] width 766 height 103
type textarea "b"
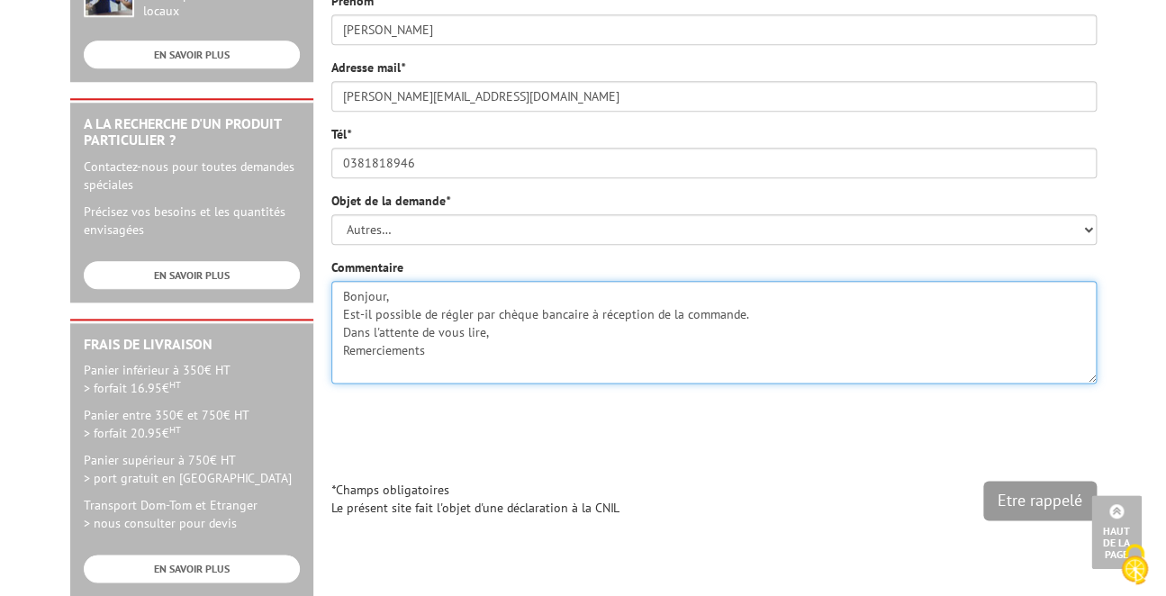
scroll to position [630, 0]
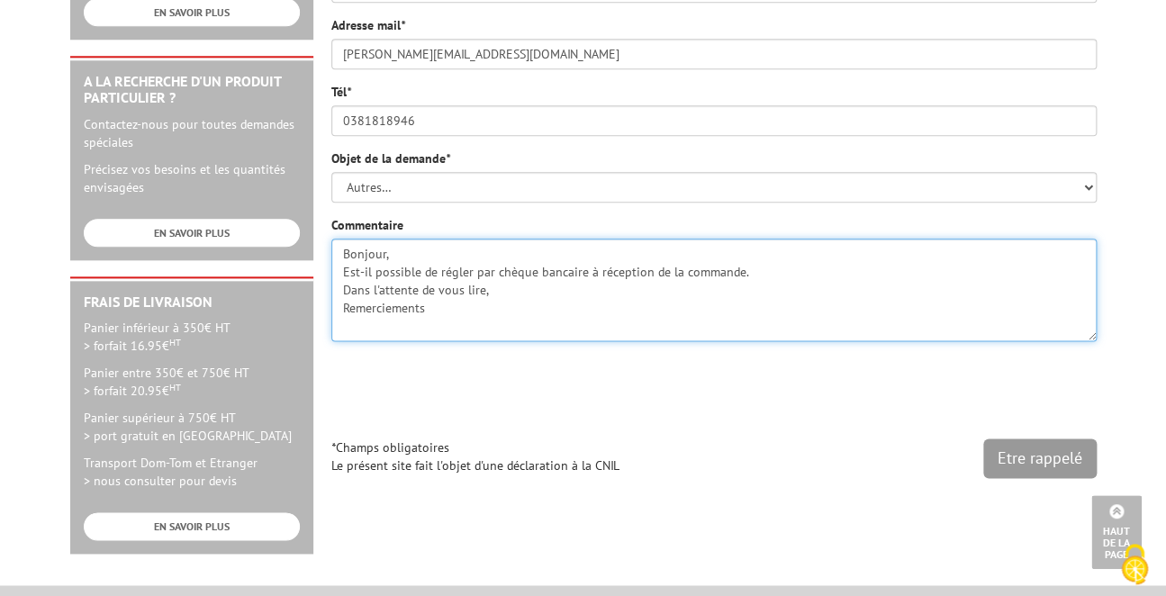
type textarea "Bonjour, Est-il possible de régler par chèque bancaire à réception de la comman…"
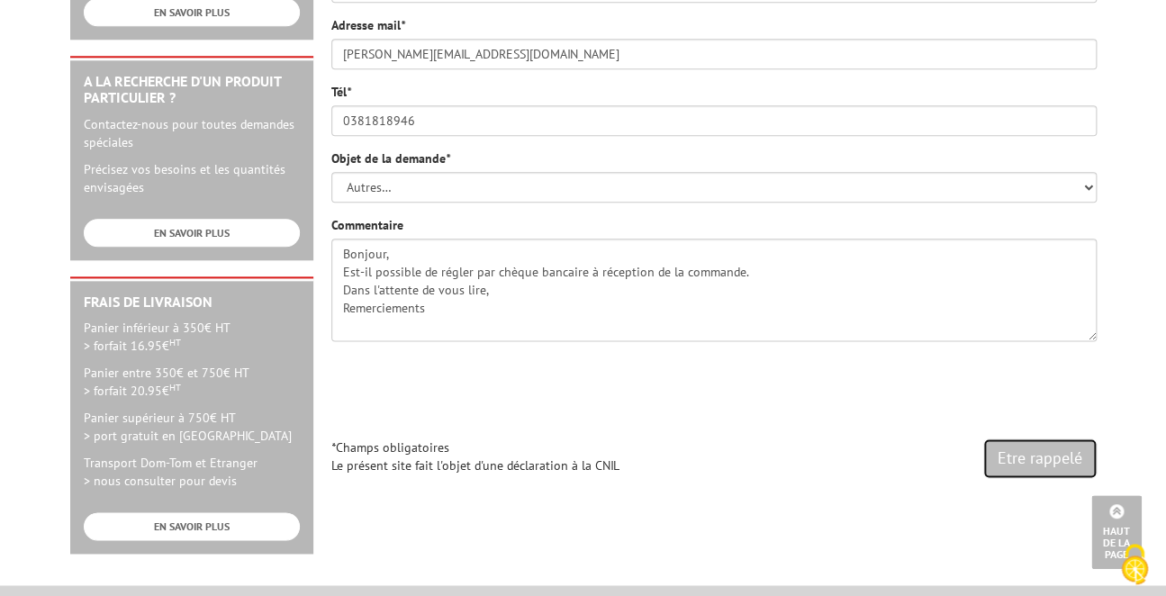
click at [1040, 439] on input "Etre rappelé" at bounding box center [1039, 459] width 113 height 40
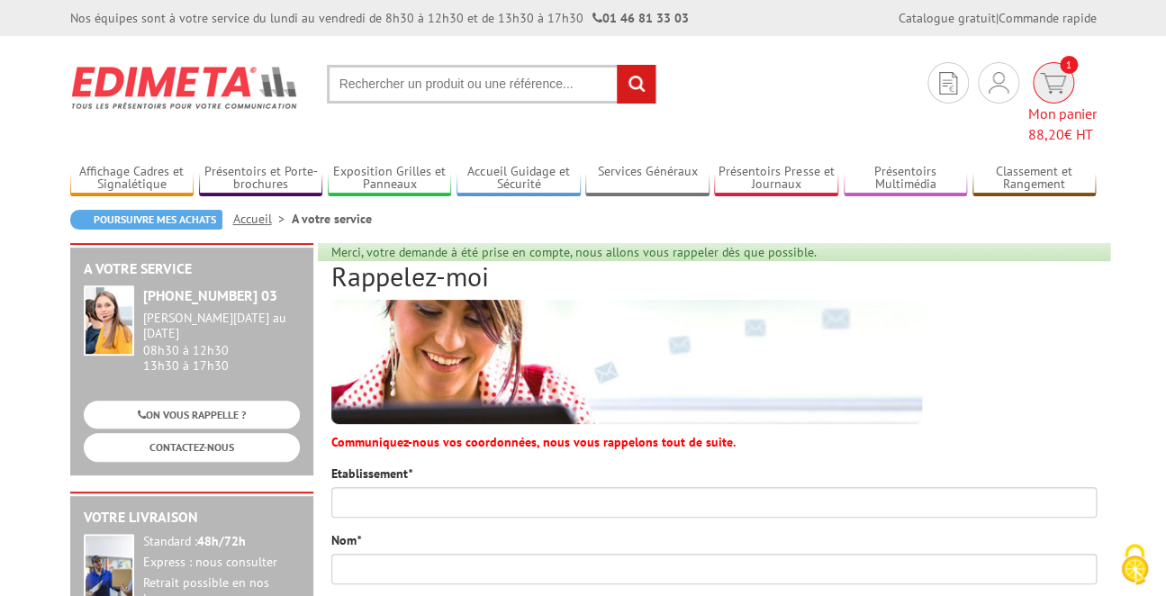
click at [1035, 104] on span "Mon panier 88,20 € HT" at bounding box center [1063, 124] width 68 height 41
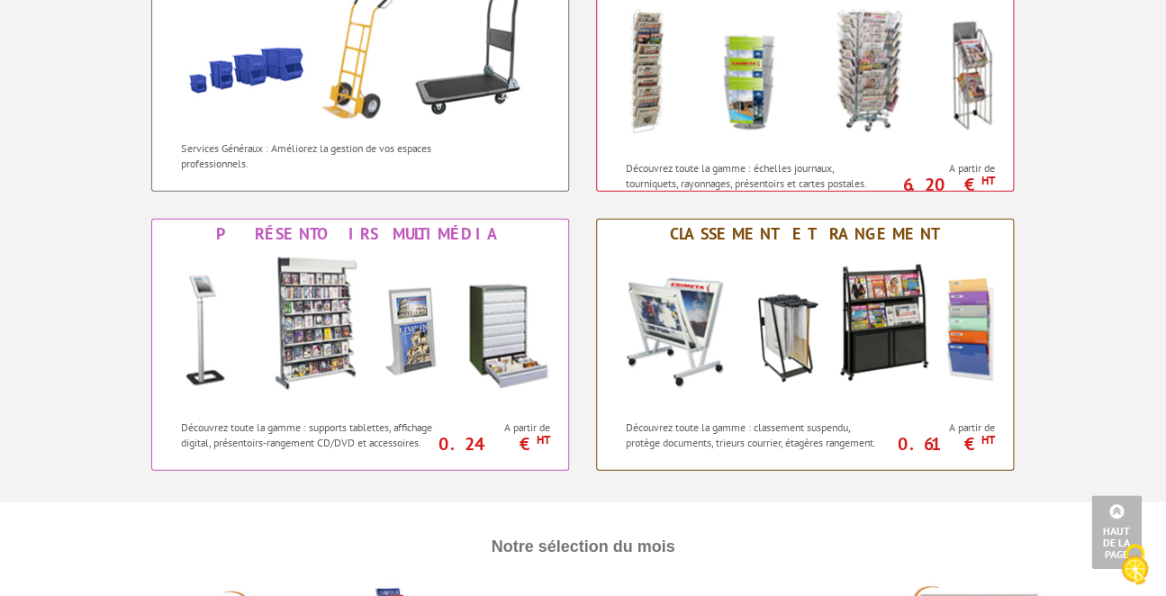
scroll to position [1441, 0]
